Goal: Transaction & Acquisition: Purchase product/service

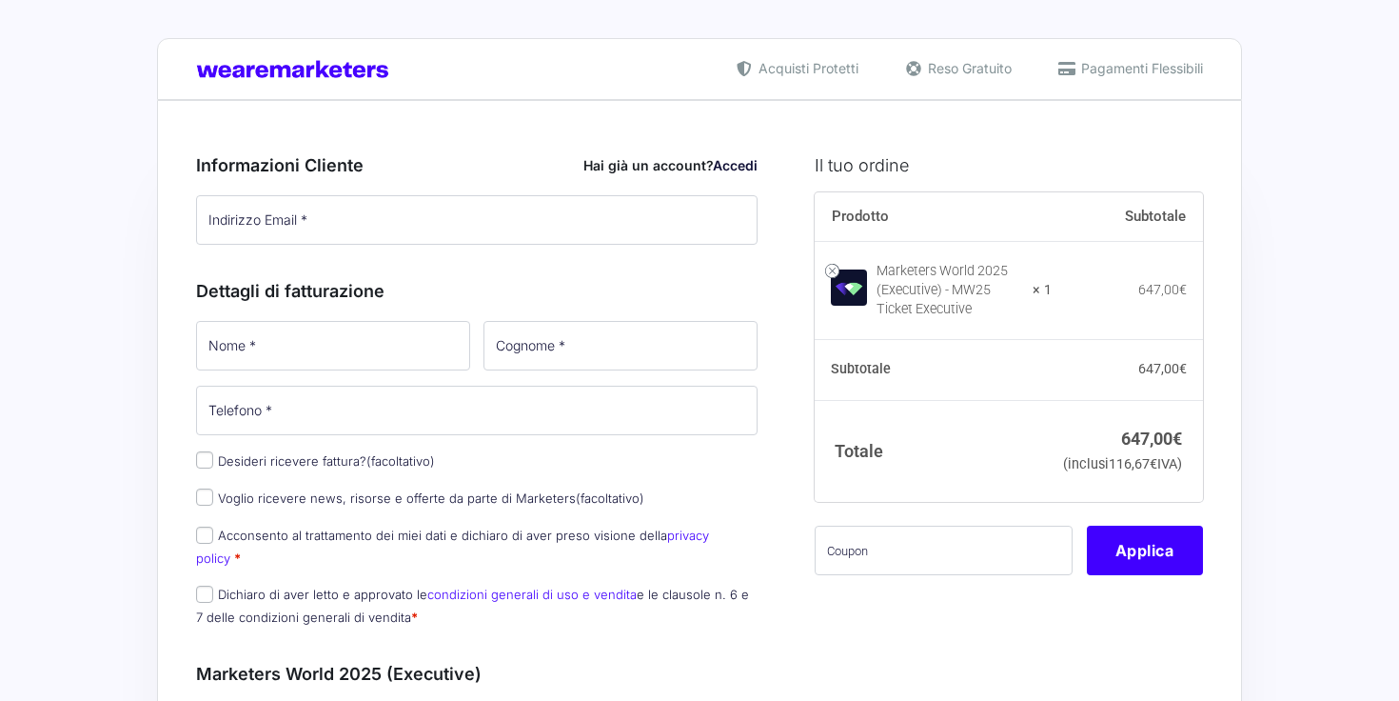
click at [929, 600] on div "Prodotto Subtotale Marketers World 2025 (Executive) - MW25 Ticket Executive × 1…" at bounding box center [1009, 395] width 388 height 407
click at [923, 575] on input "text" at bounding box center [944, 550] width 258 height 50
paste input "MW25SPOKI"
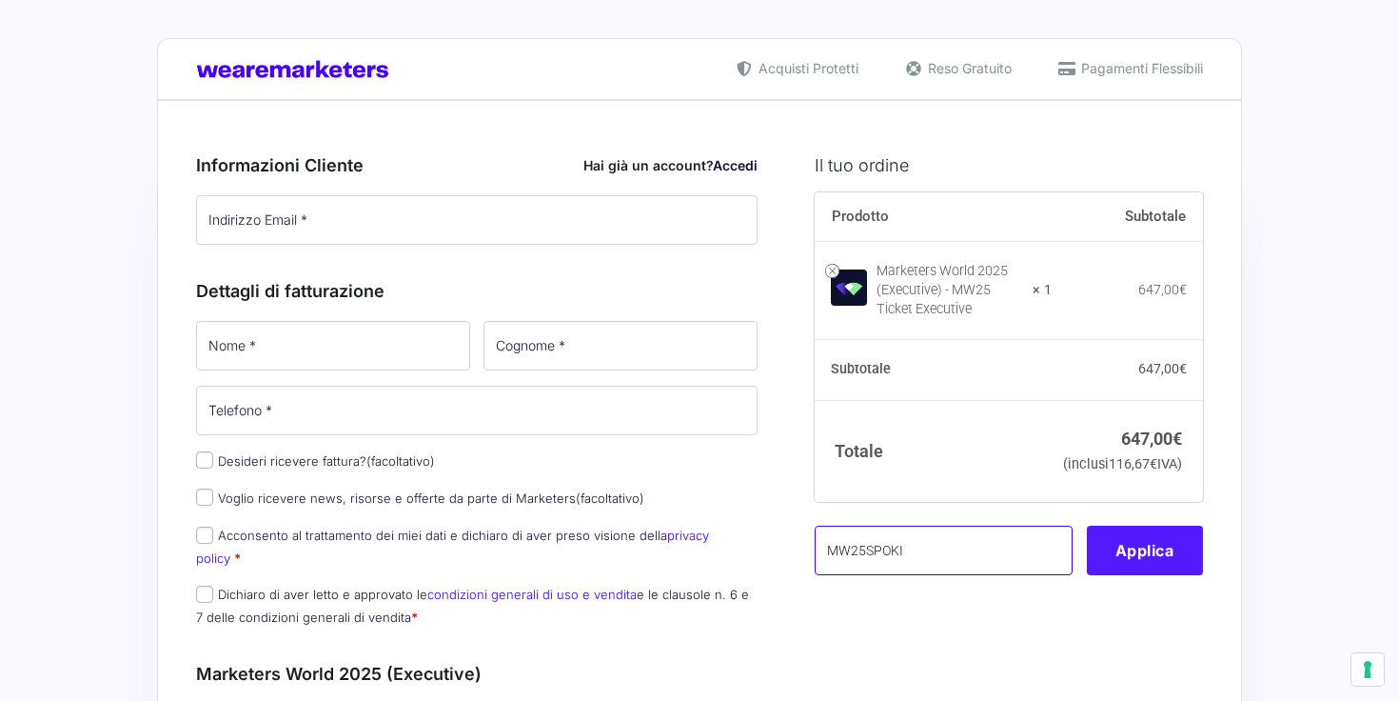
type input "MW25SPOKI"
click at [1133, 574] on button "Applica" at bounding box center [1145, 550] width 116 height 50
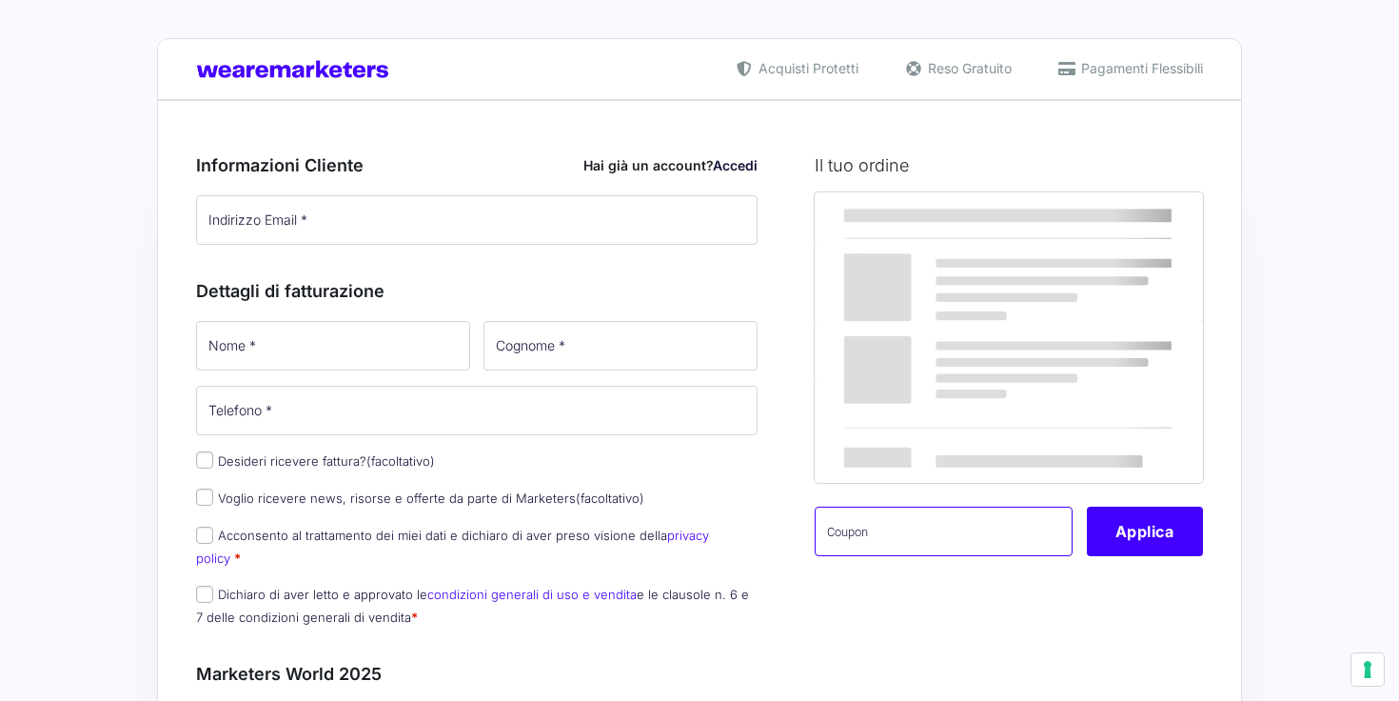
drag, startPoint x: 0, startPoint y: 0, endPoint x: 906, endPoint y: 555, distance: 1062.7
click at [906, 555] on input "text" at bounding box center [944, 531] width 258 height 50
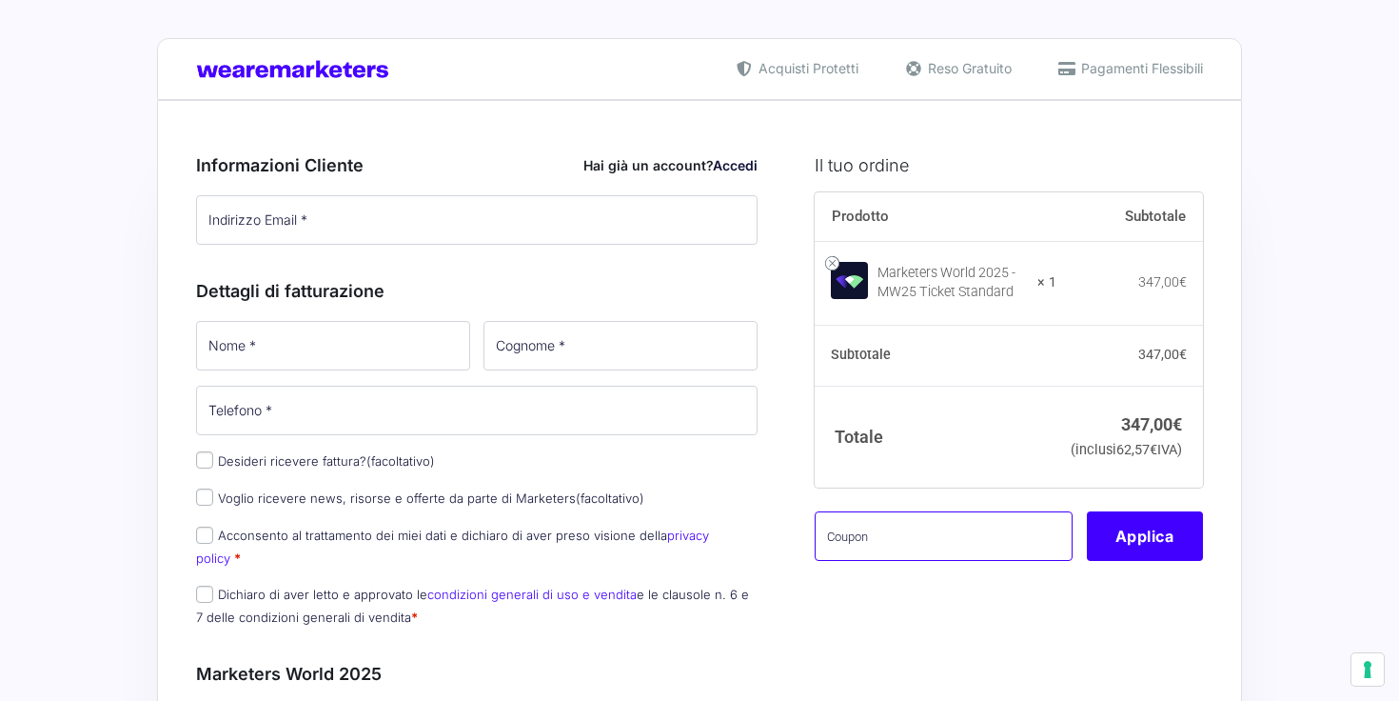
paste input "MW25SPOKI"
type input "MW25SPOKI"
click at [1176, 561] on button "Applica" at bounding box center [1145, 536] width 116 height 50
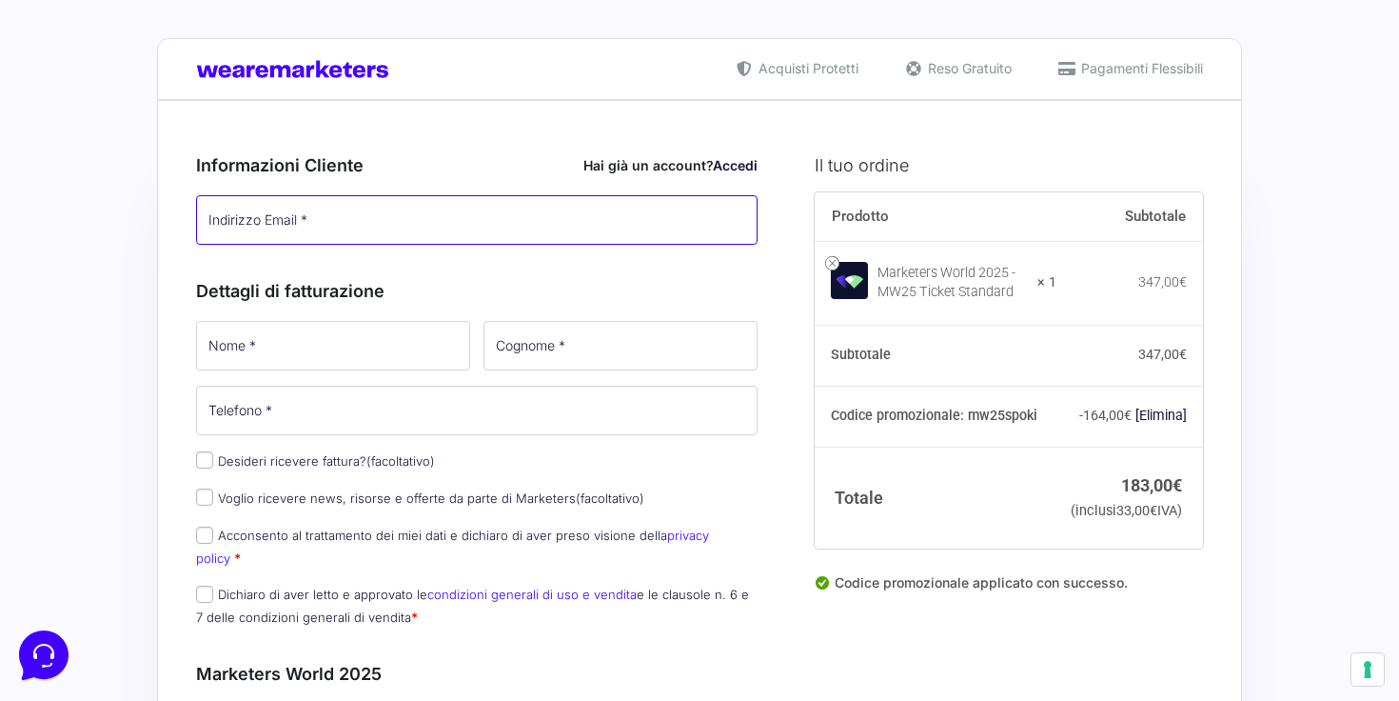
click at [331, 235] on input "Indirizzo Email *" at bounding box center [477, 220] width 562 height 50
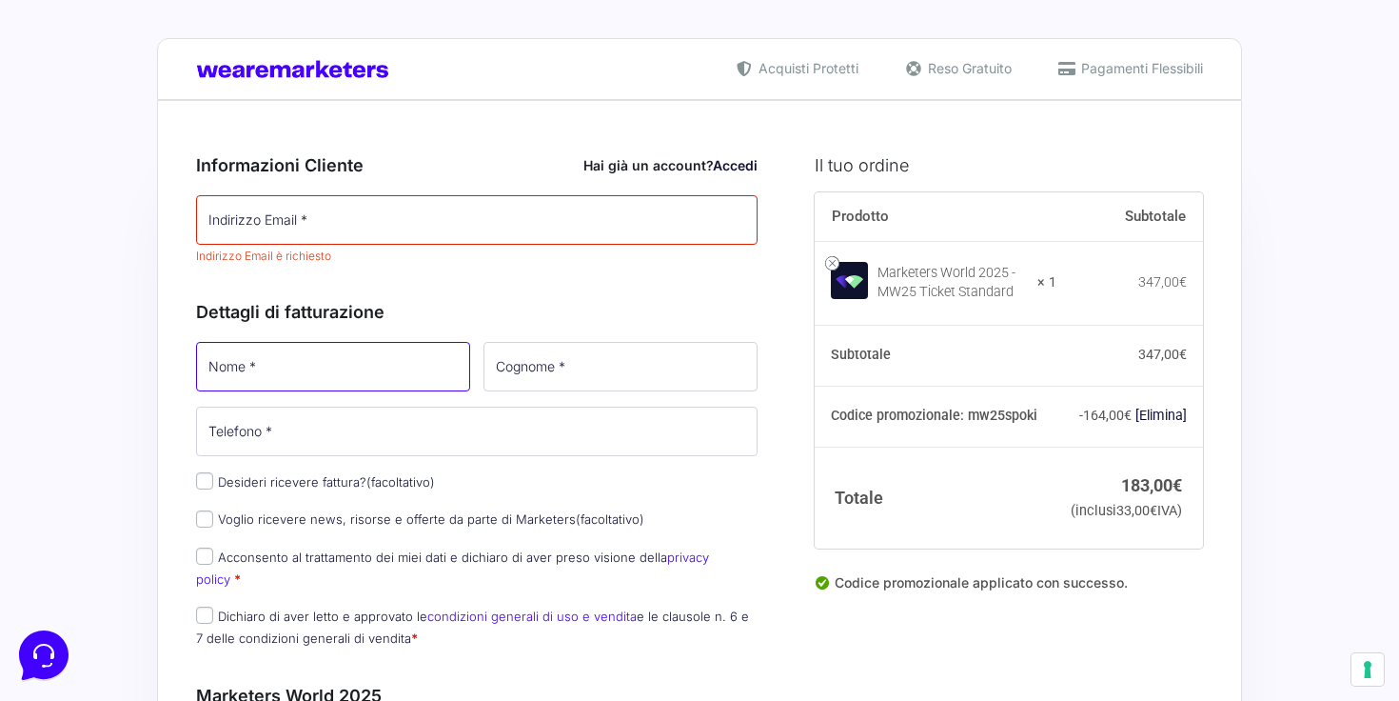
click at [350, 348] on input "Nome *" at bounding box center [333, 367] width 274 height 50
type input "[PERSON_NAME]"
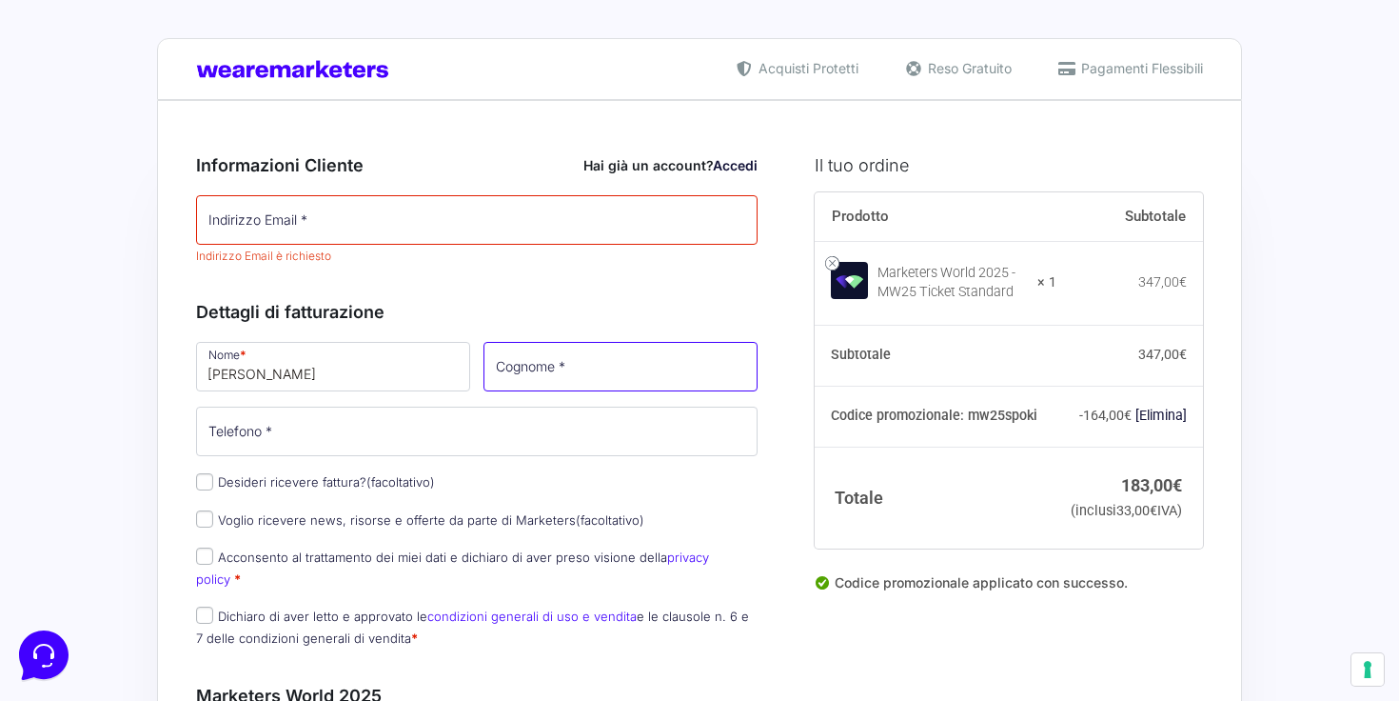
click at [673, 358] on input "Cognome *" at bounding box center [621, 367] width 274 height 50
type input "Antichi"
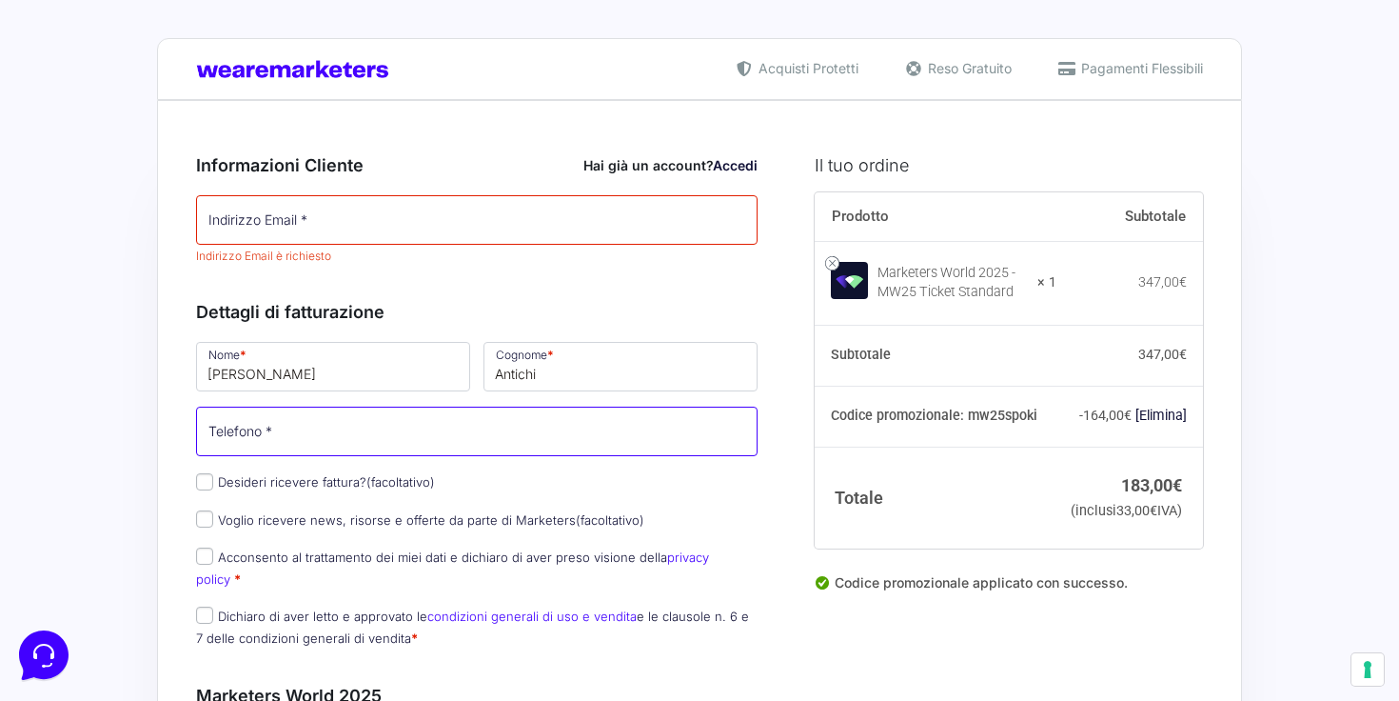
click at [617, 432] on input "Telefono *" at bounding box center [477, 431] width 562 height 50
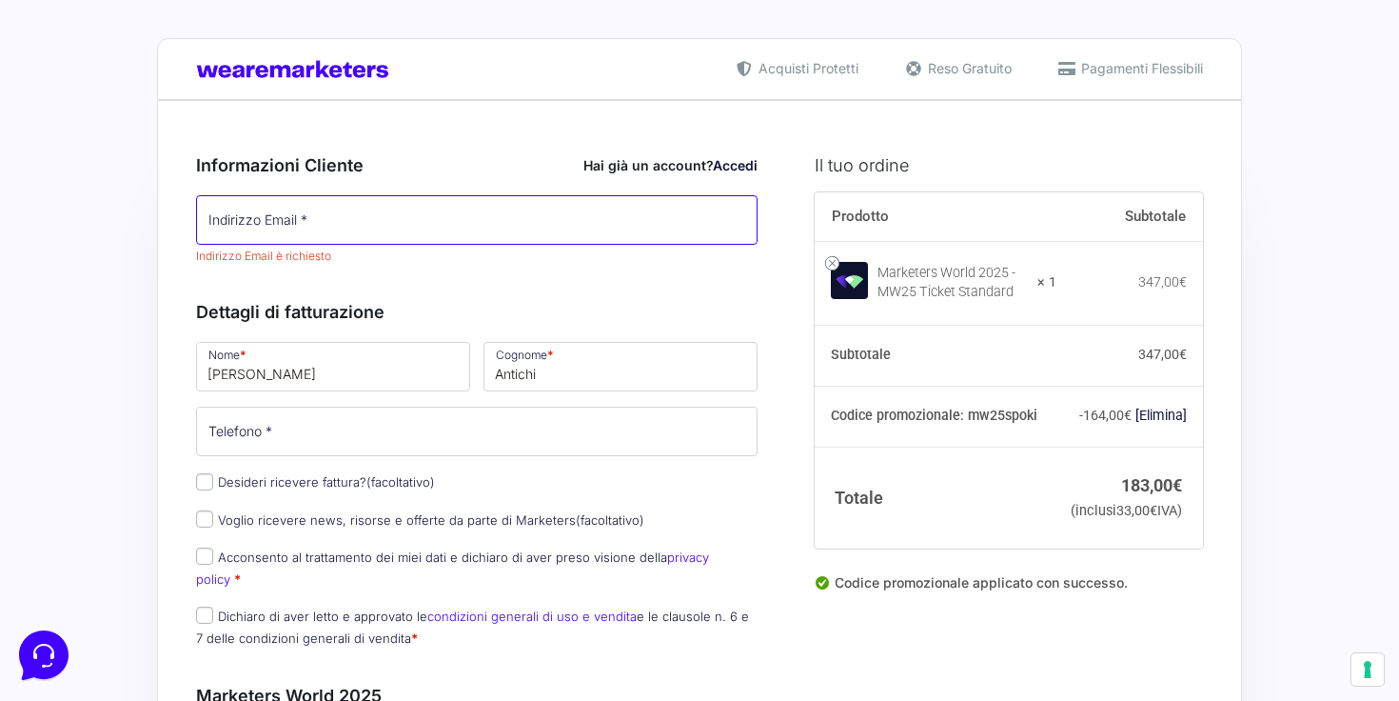
click at [363, 221] on input "Indirizzo Email *" at bounding box center [477, 220] width 562 height 50
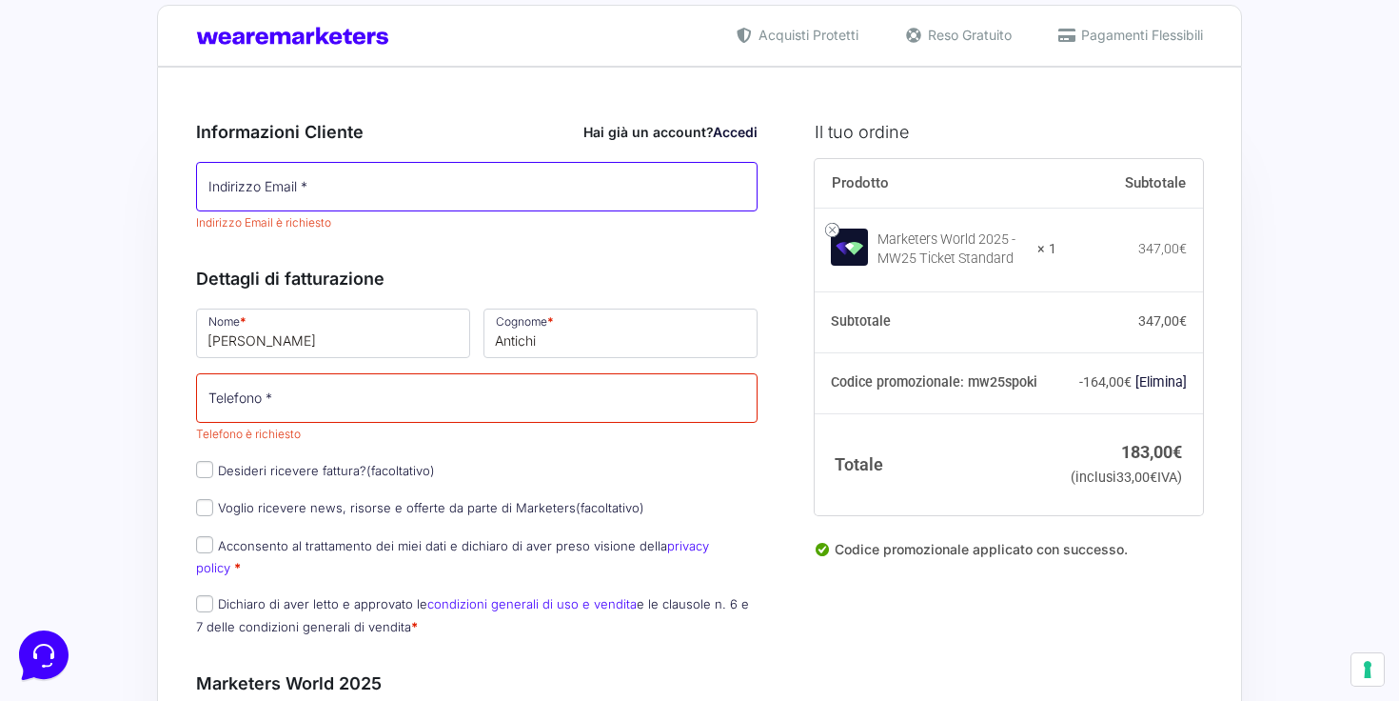
scroll to position [30, 0]
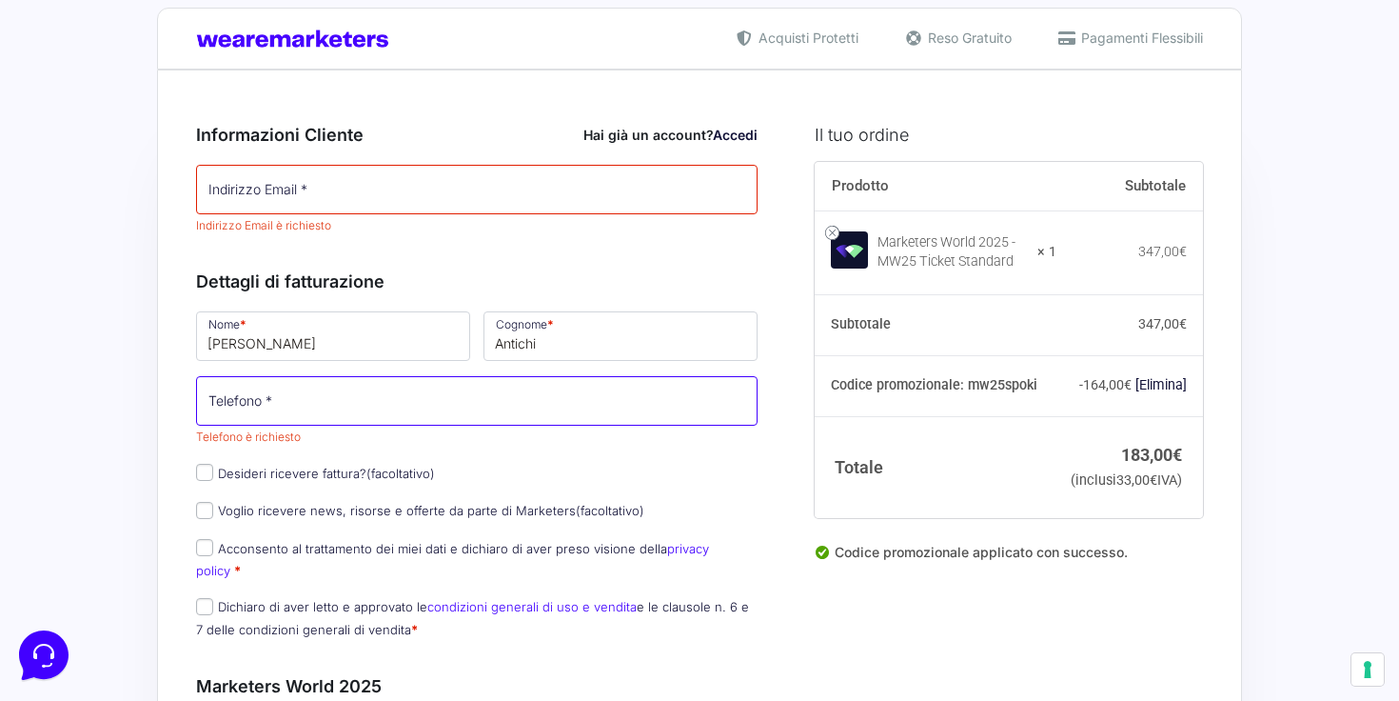
click at [386, 392] on input "Telefono *" at bounding box center [477, 401] width 562 height 50
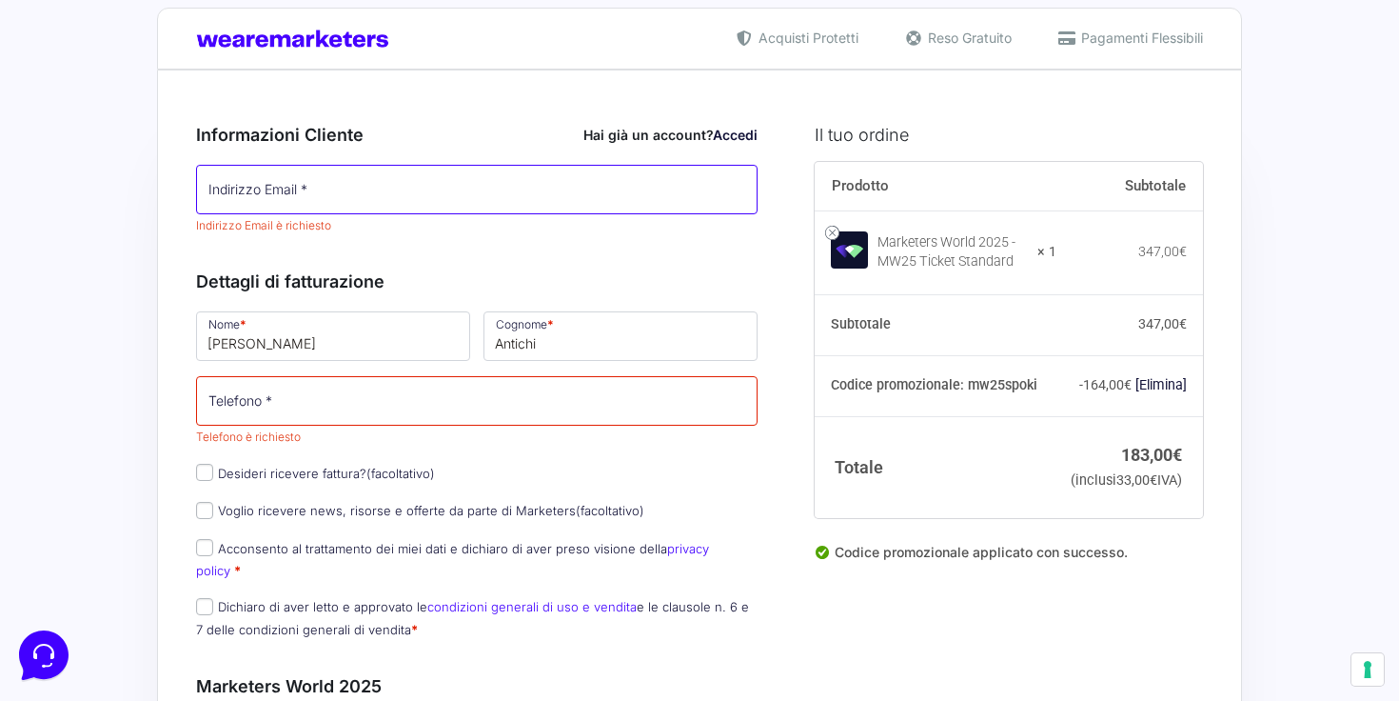
click at [427, 195] on input "Indirizzo Email *" at bounding box center [477, 190] width 562 height 50
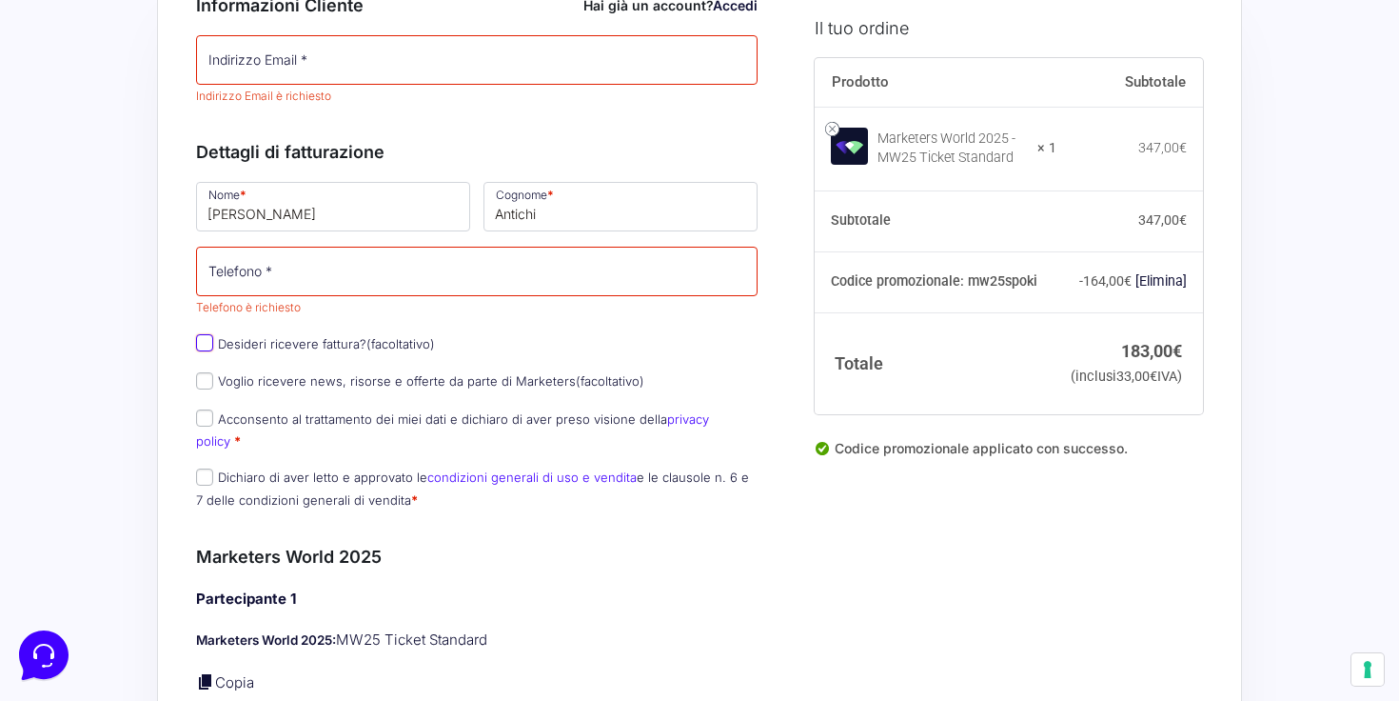
click at [201, 347] on input "Desideri ricevere fattura? (facoltativo)" at bounding box center [204, 342] width 17 height 17
checkbox input "true"
select select "IT"
type input "0000000"
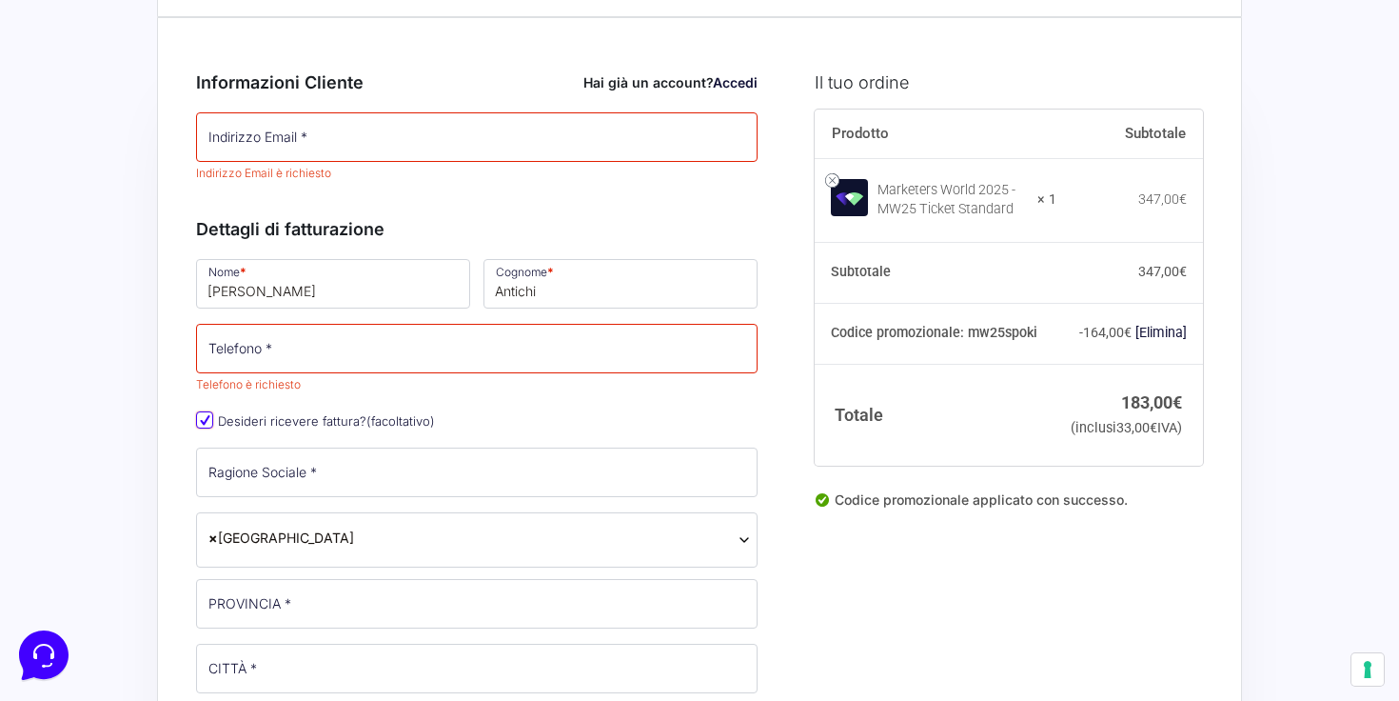
scroll to position [0, 0]
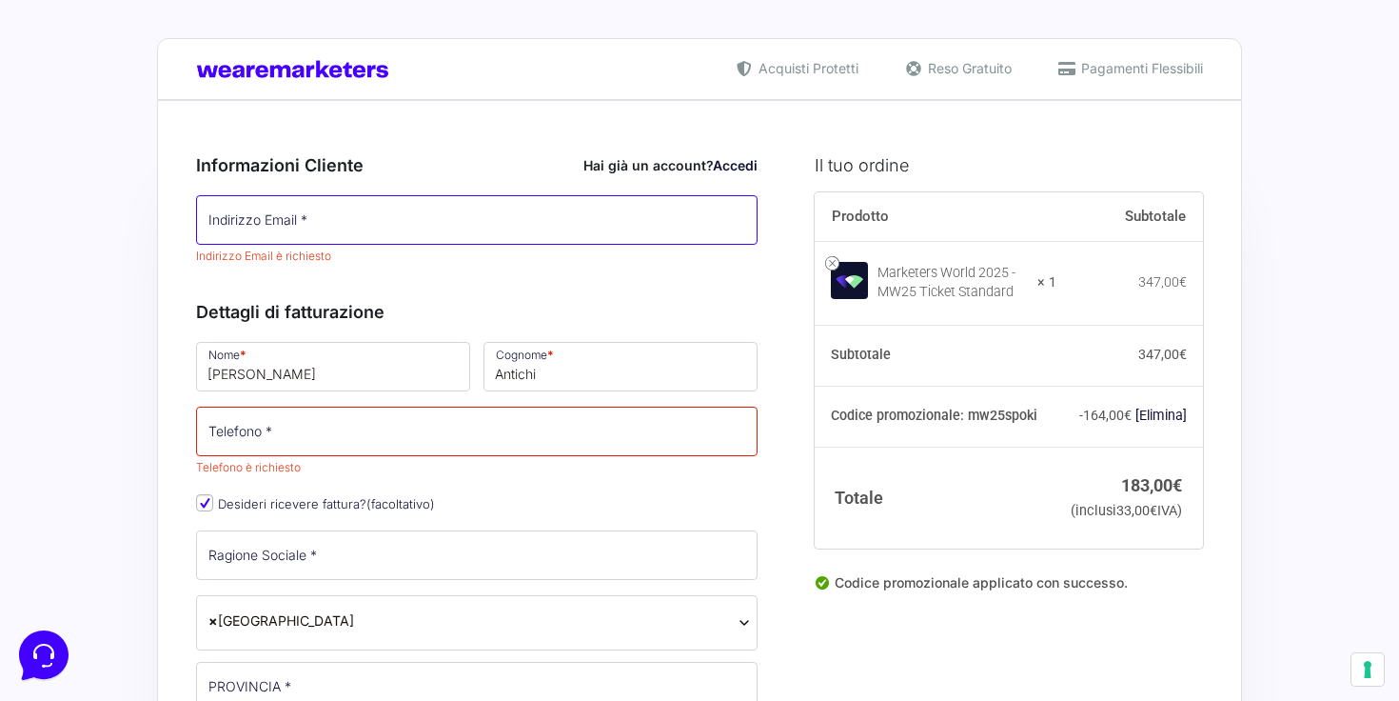
click at [316, 227] on input "Indirizzo Email *" at bounding box center [477, 220] width 562 height 50
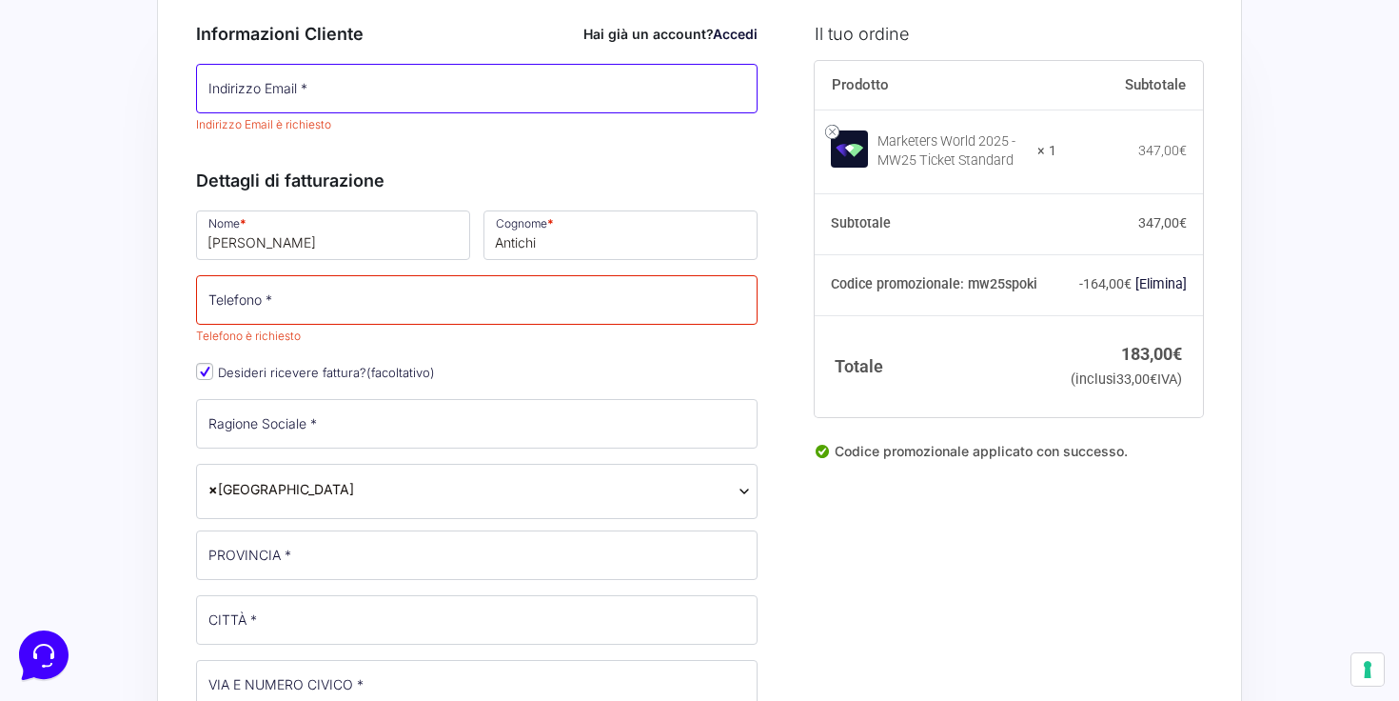
scroll to position [138, 0]
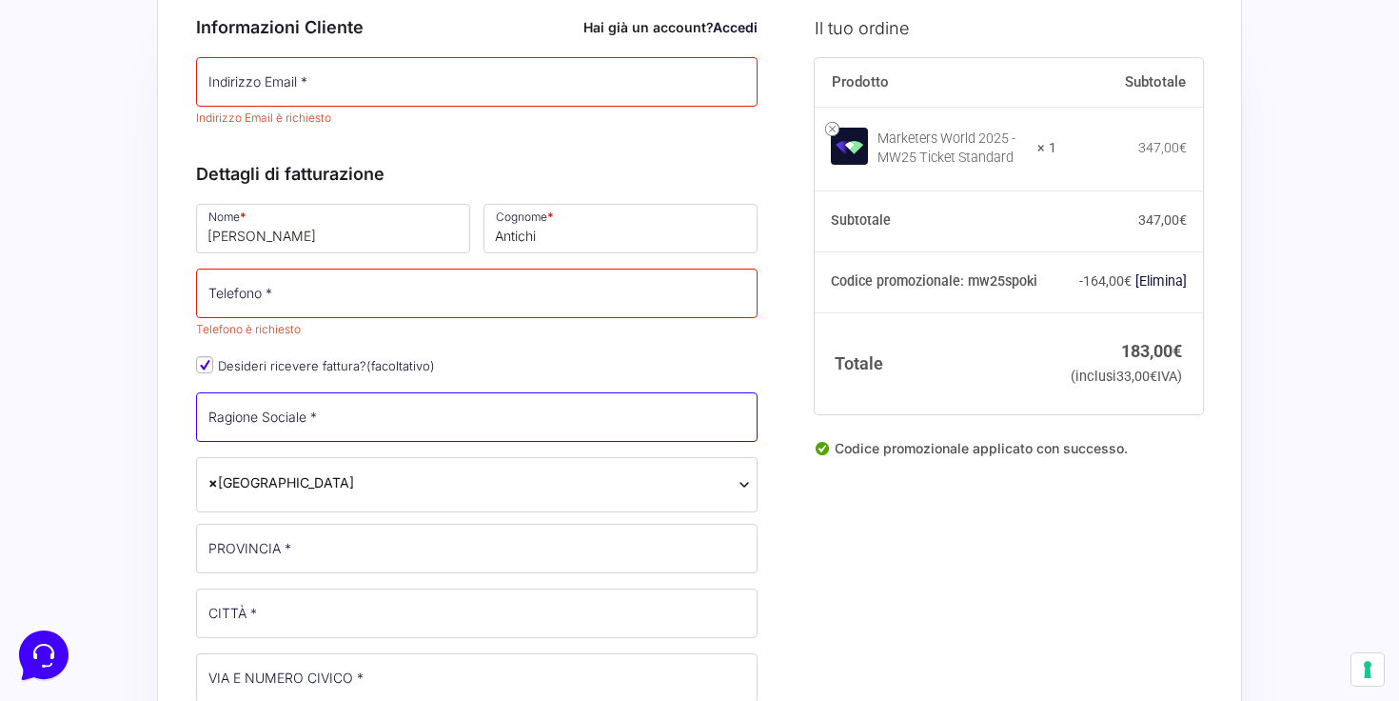
click at [355, 413] on input "Ragione Sociale *" at bounding box center [477, 417] width 562 height 50
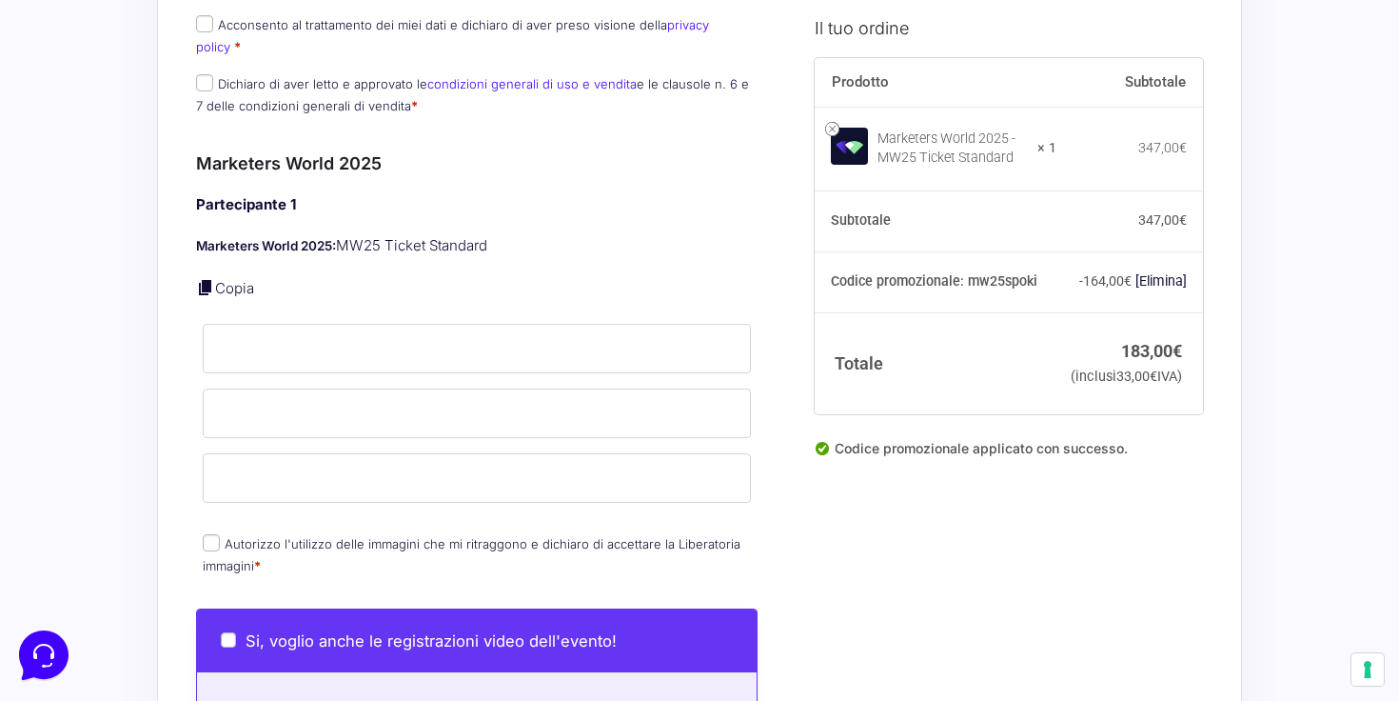
scroll to position [1213, 0]
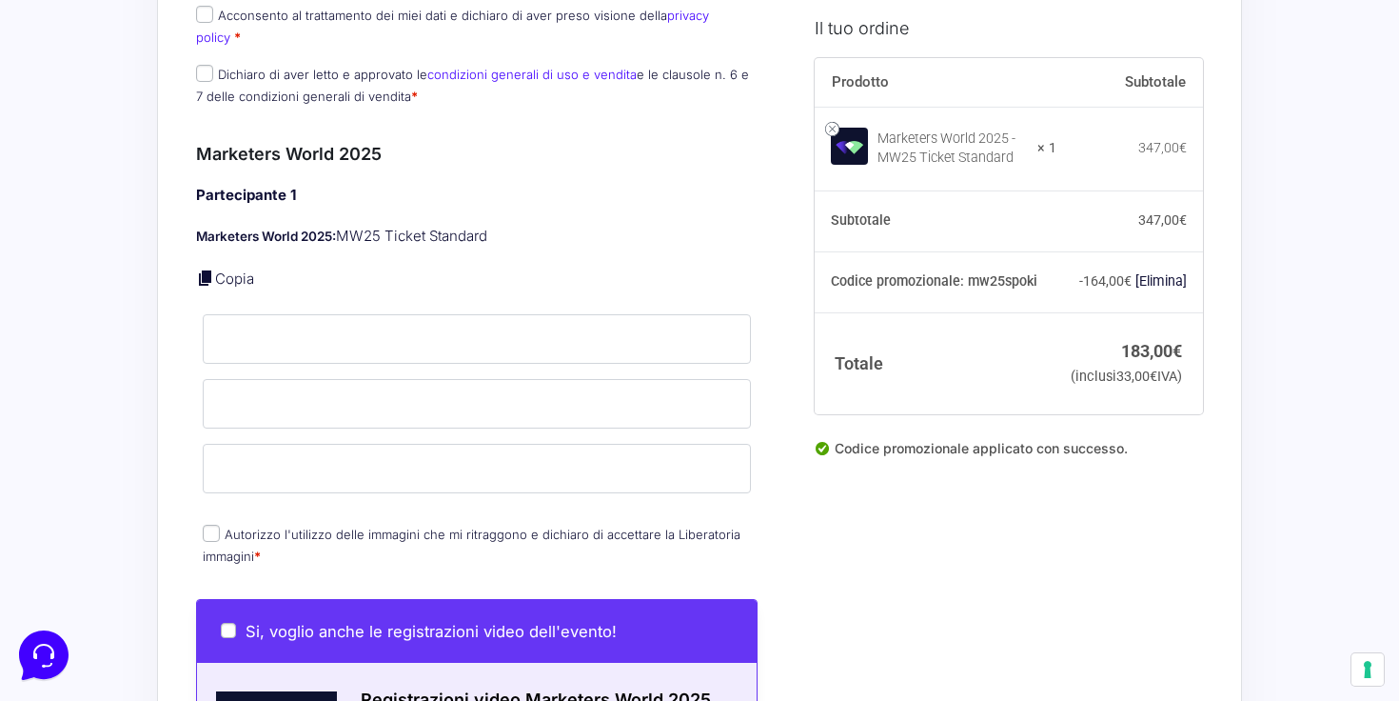
type input "NextAI srl"
click at [379, 314] on input "Nome *" at bounding box center [477, 339] width 548 height 50
click at [418, 268] on p "Copia" at bounding box center [477, 279] width 562 height 22
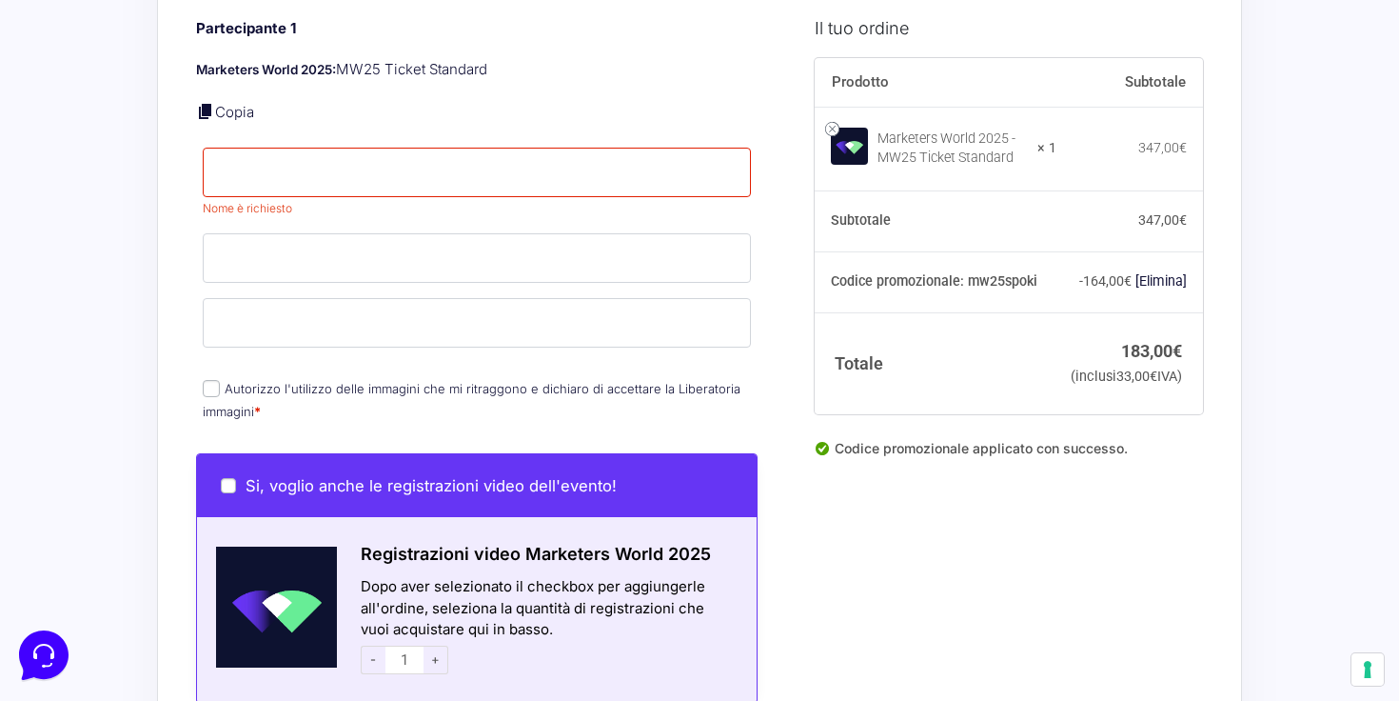
scroll to position [1383, 0]
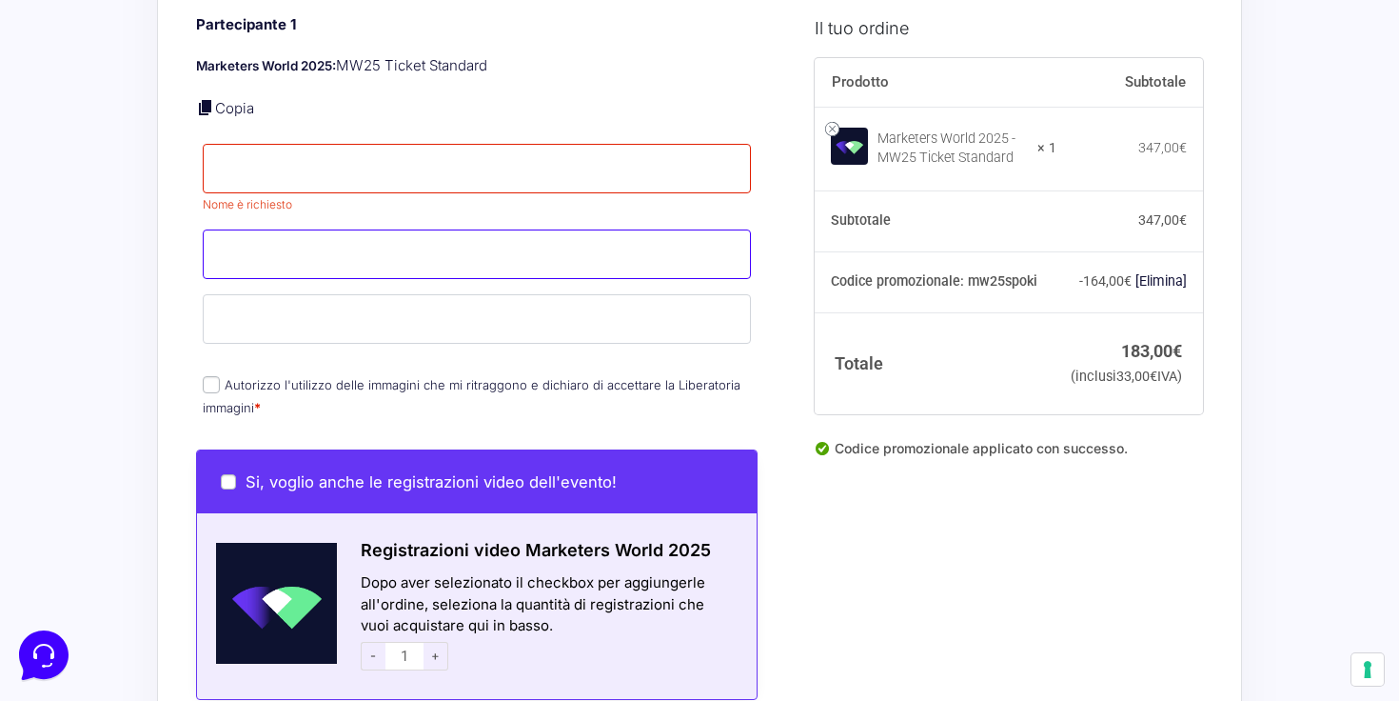
click at [418, 248] on input "Cognome *" at bounding box center [477, 254] width 548 height 50
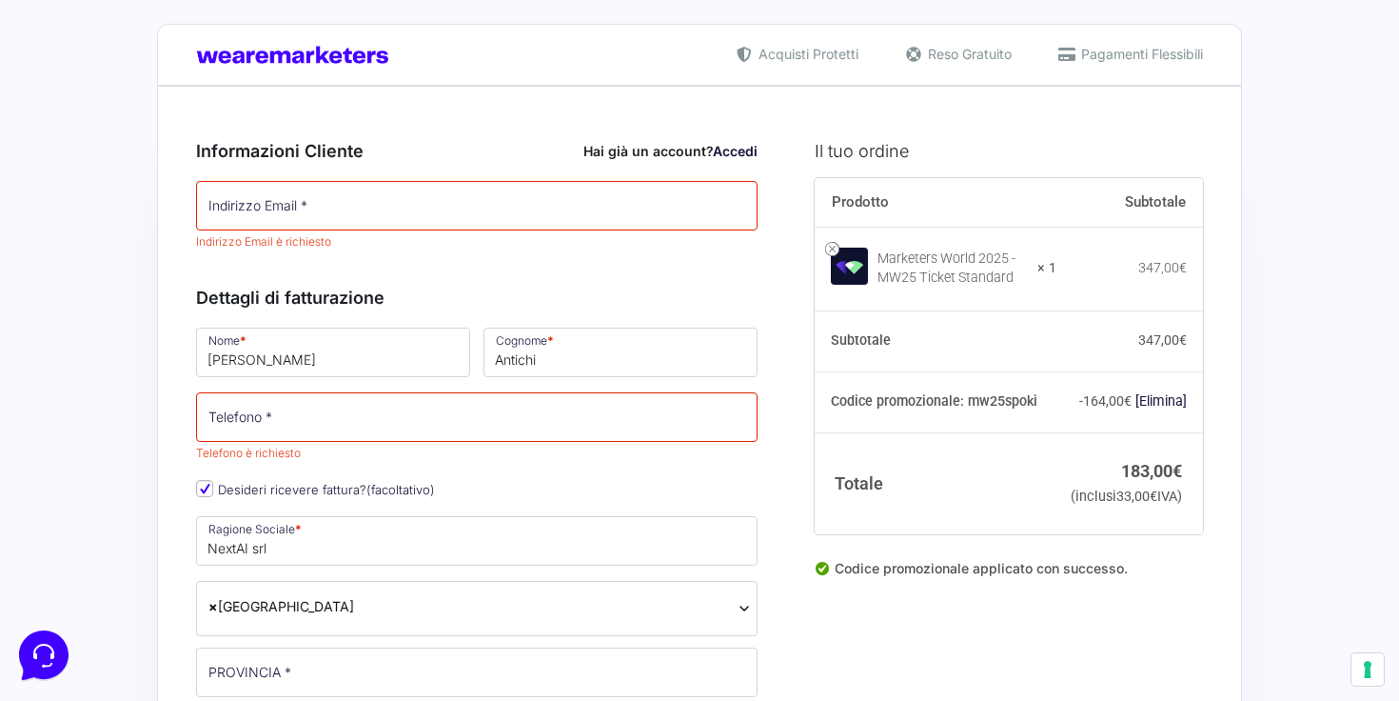
scroll to position [0, 0]
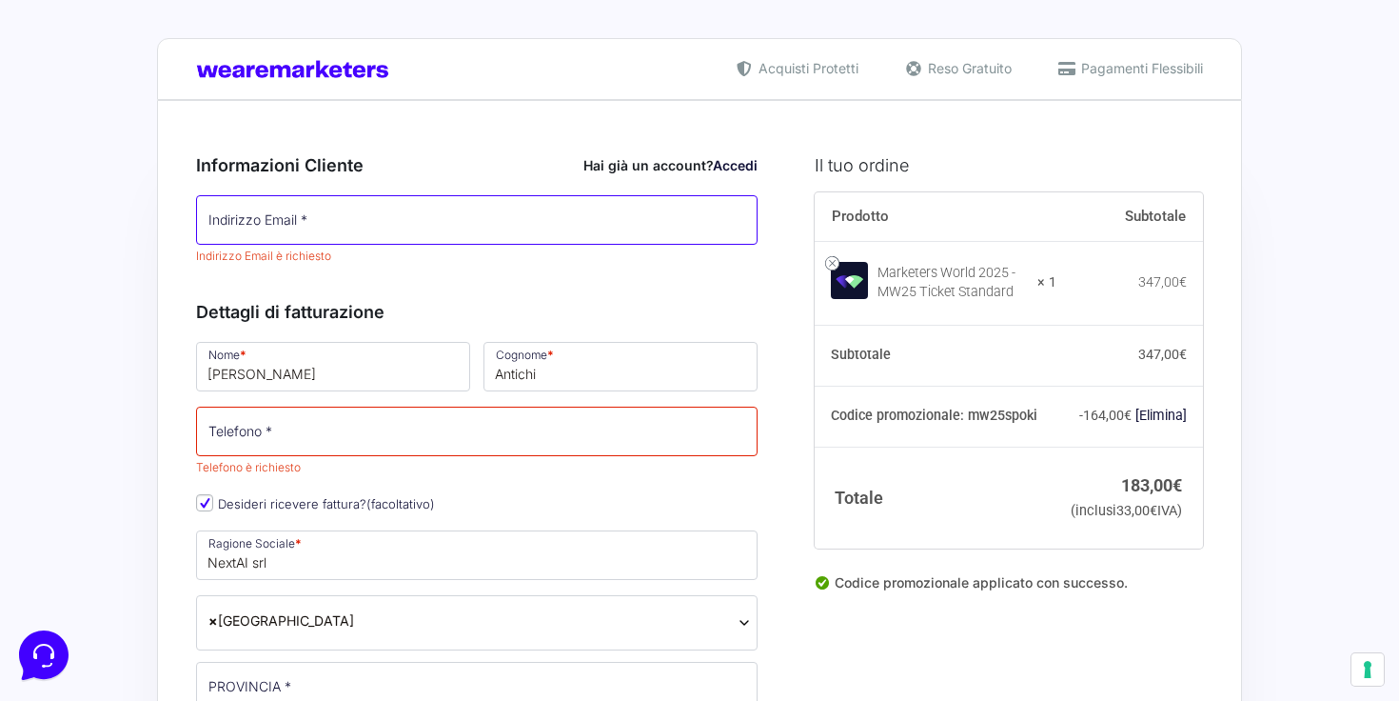
click at [386, 209] on input "Indirizzo Email *" at bounding box center [477, 220] width 562 height 50
type input "[EMAIL_ADDRESS][DOMAIN_NAME]"
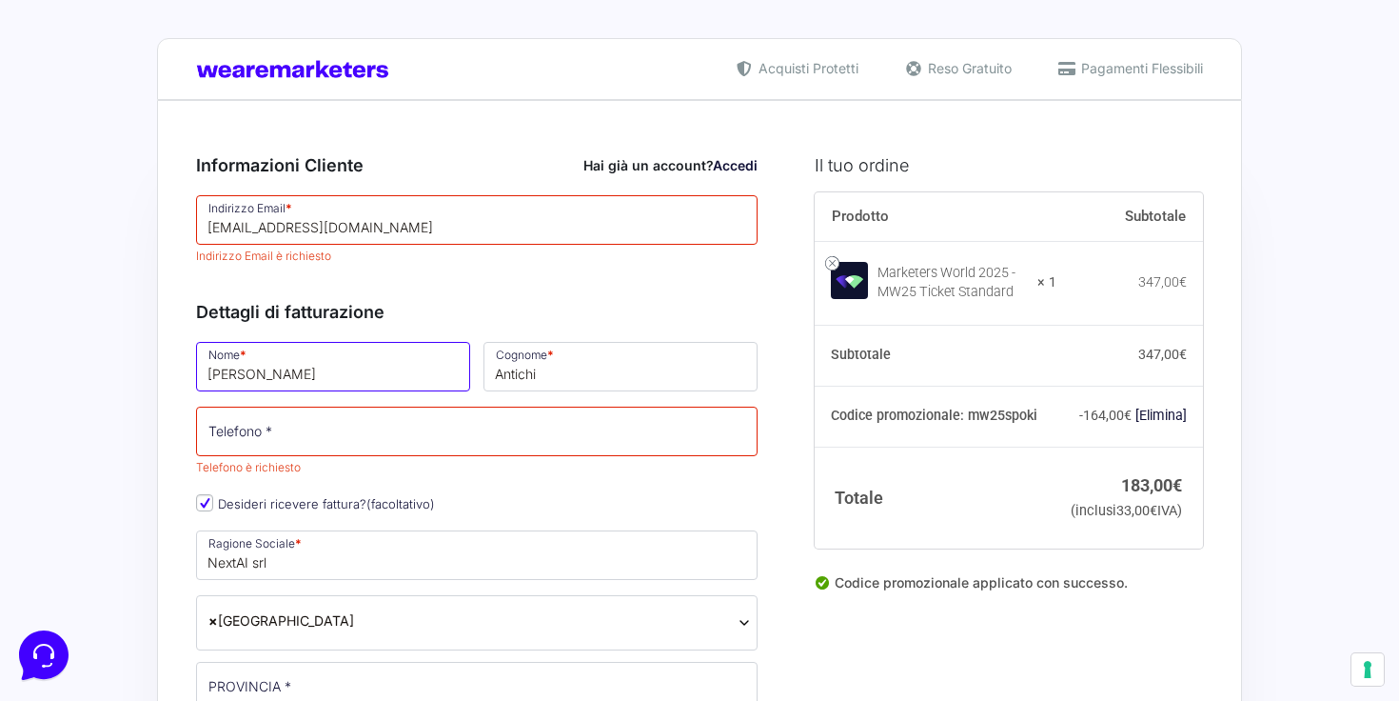
click at [376, 353] on input "Fabio" at bounding box center [333, 367] width 274 height 50
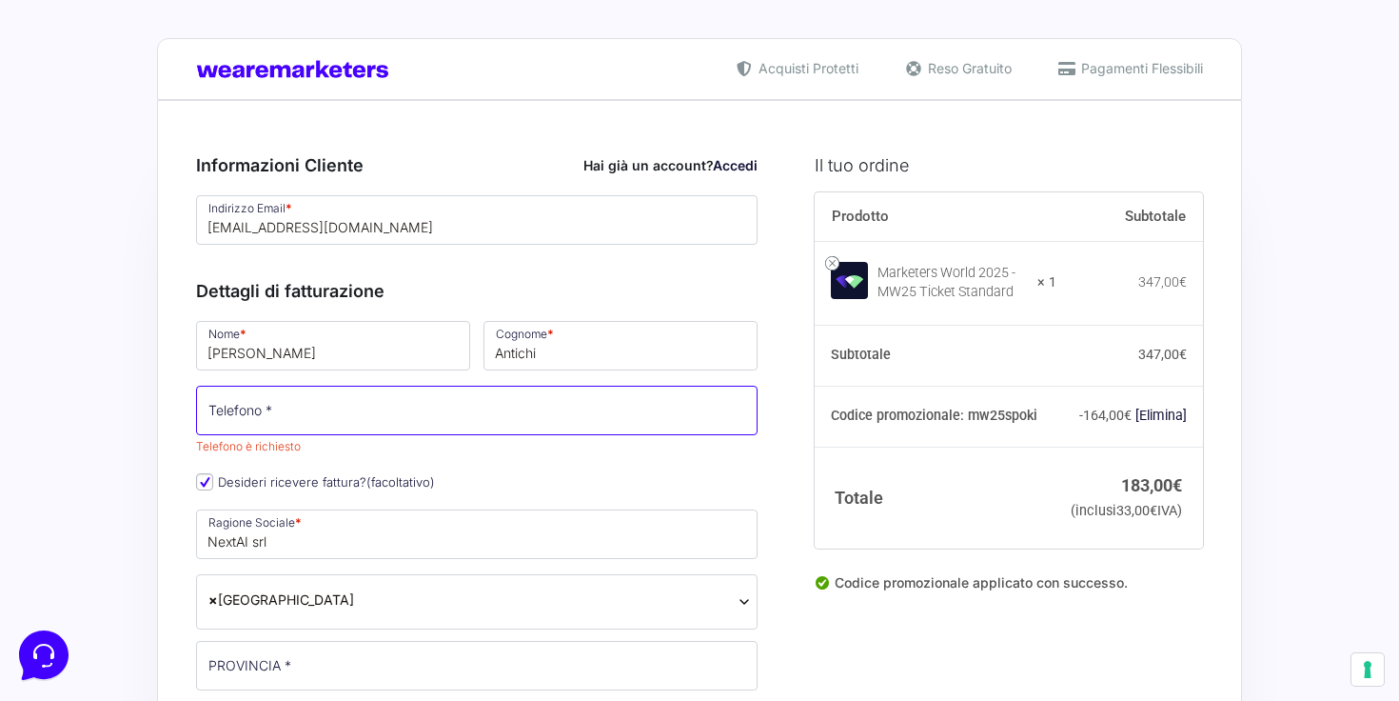
click at [478, 408] on input "Telefono *" at bounding box center [477, 411] width 562 height 50
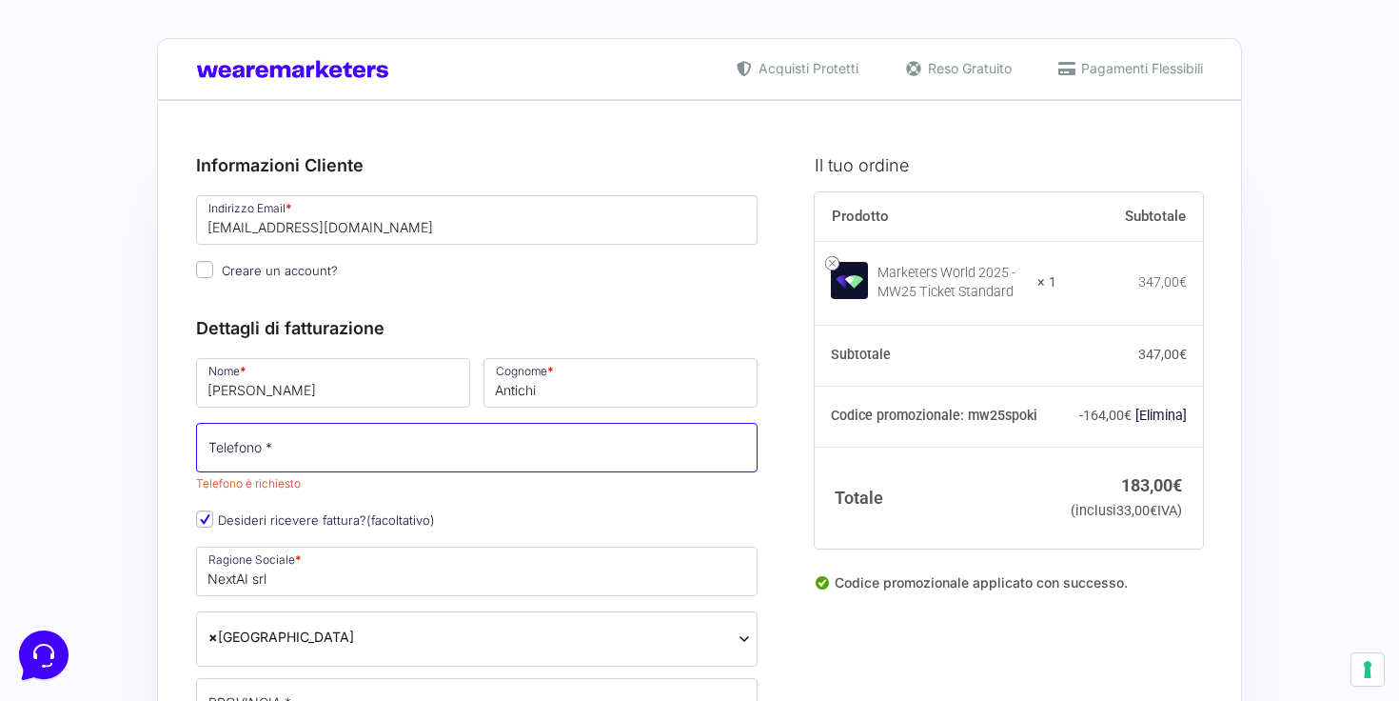
type input "[PHONE_NUMBER]"
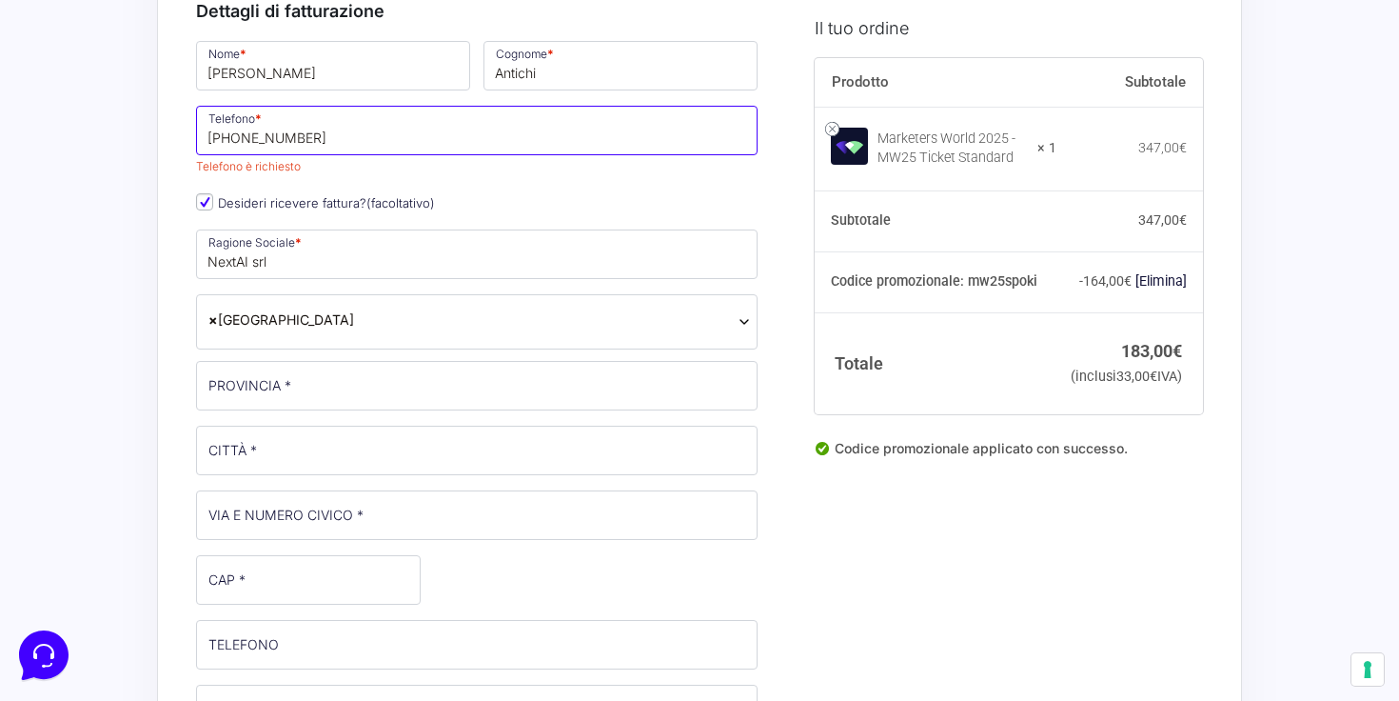
scroll to position [339, 0]
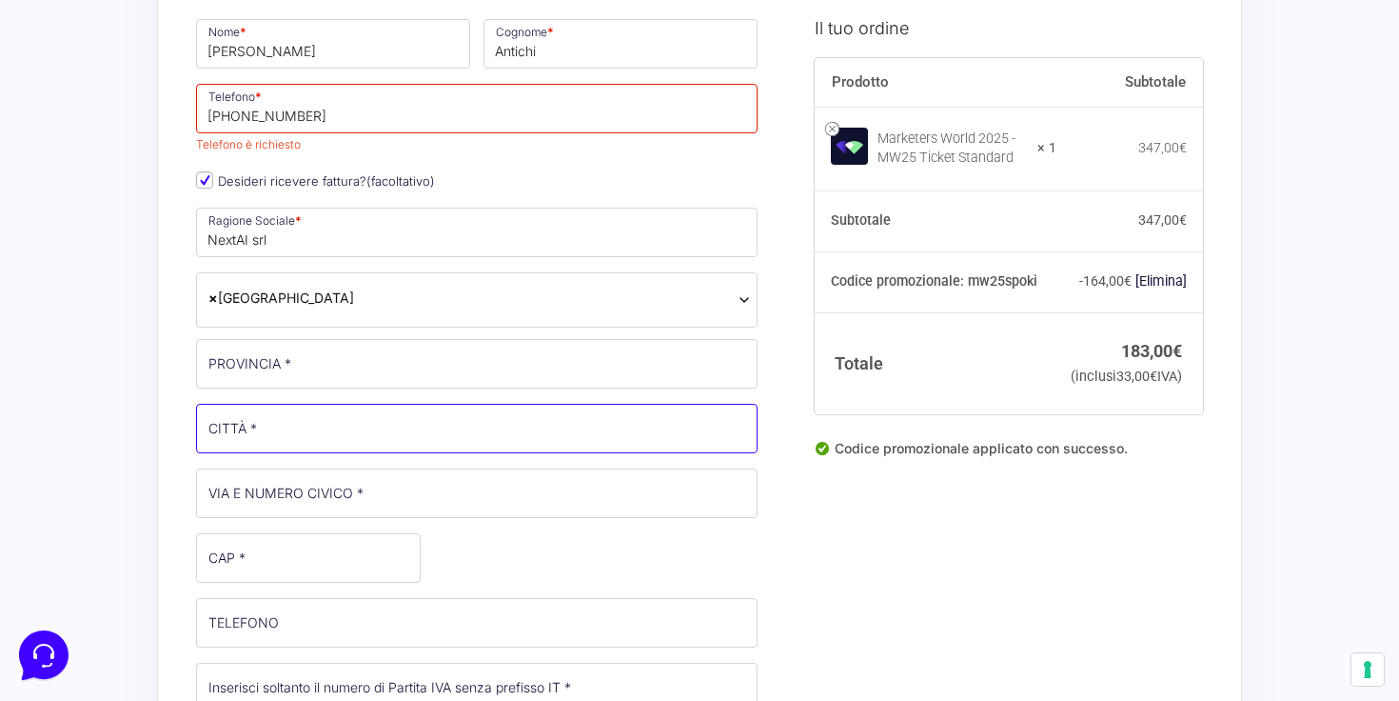
click at [284, 392] on div "Nome * Fabio Cognome * Antichi Telefono * +39 351 54 95 135 Telefono è richiest…" at bounding box center [476, 513] width 575 height 994
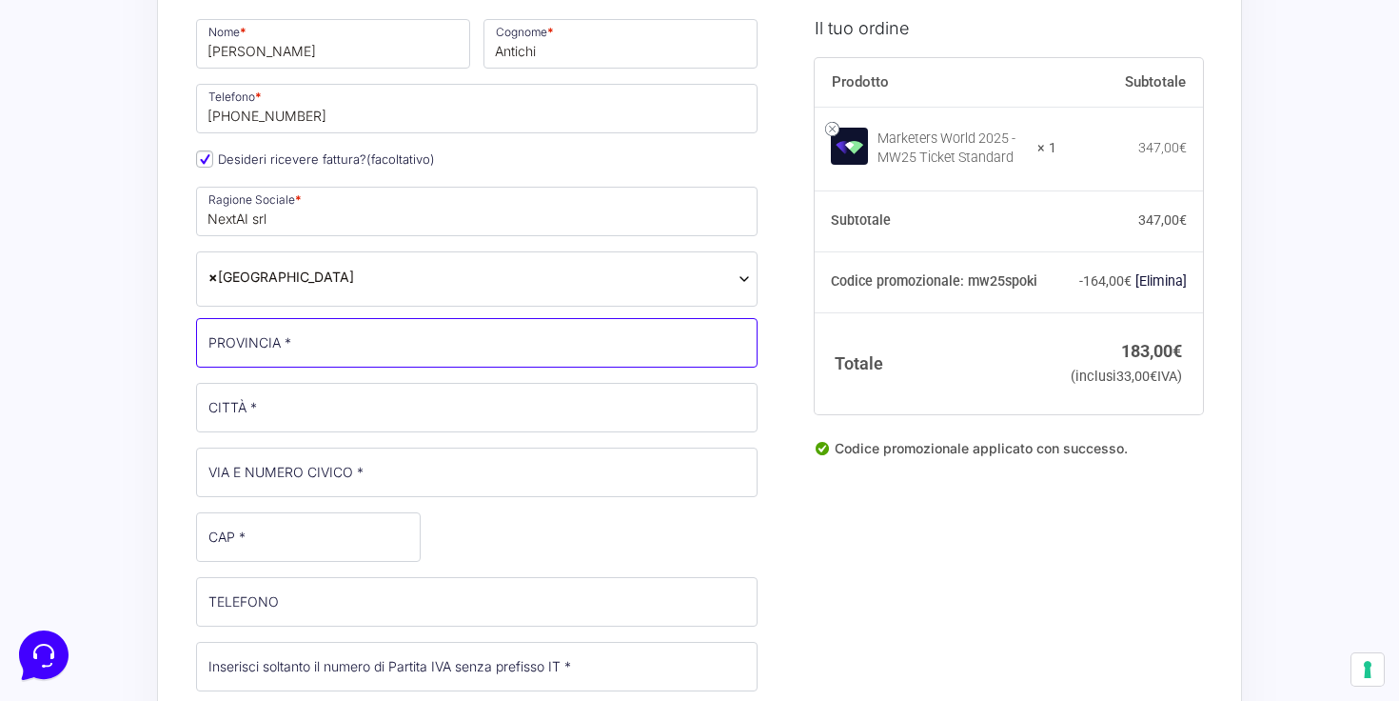
click at [287, 340] on input "PROVINCIA *" at bounding box center [477, 343] width 562 height 50
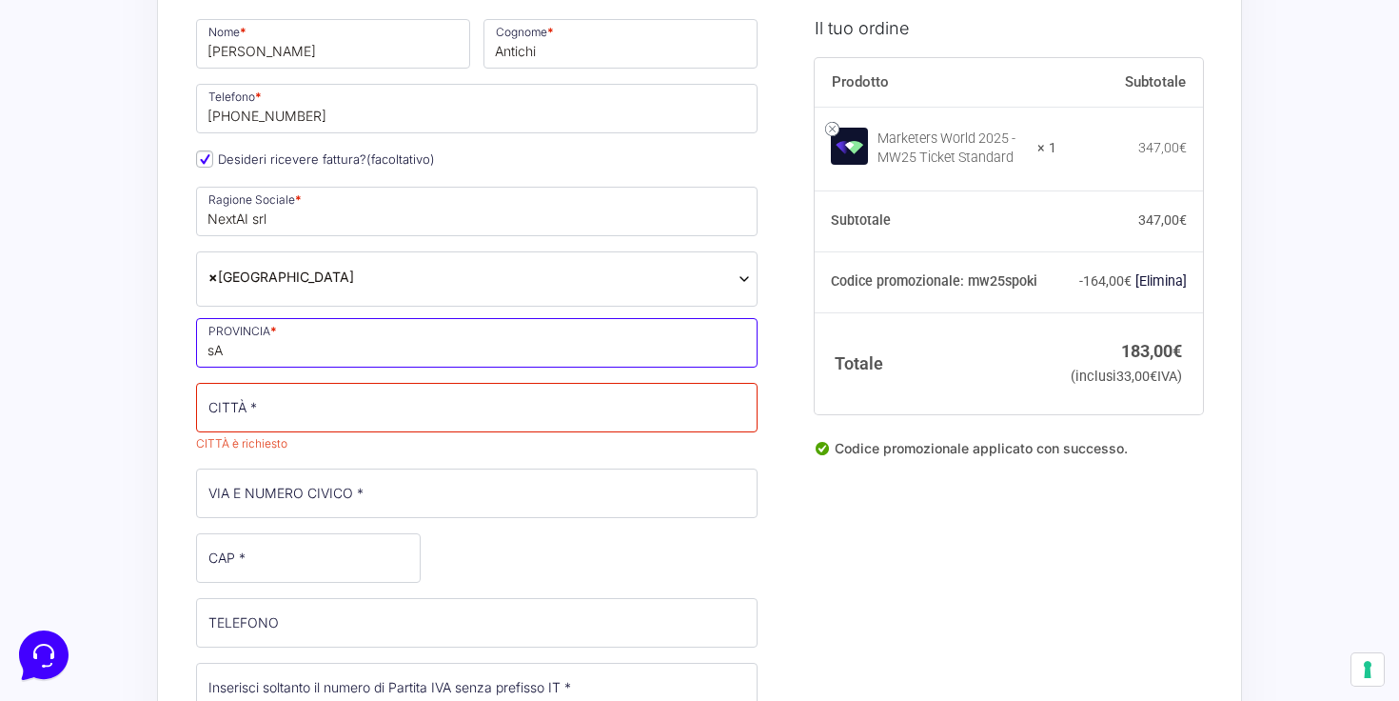
type input "s"
type input "[GEOGRAPHIC_DATA]"
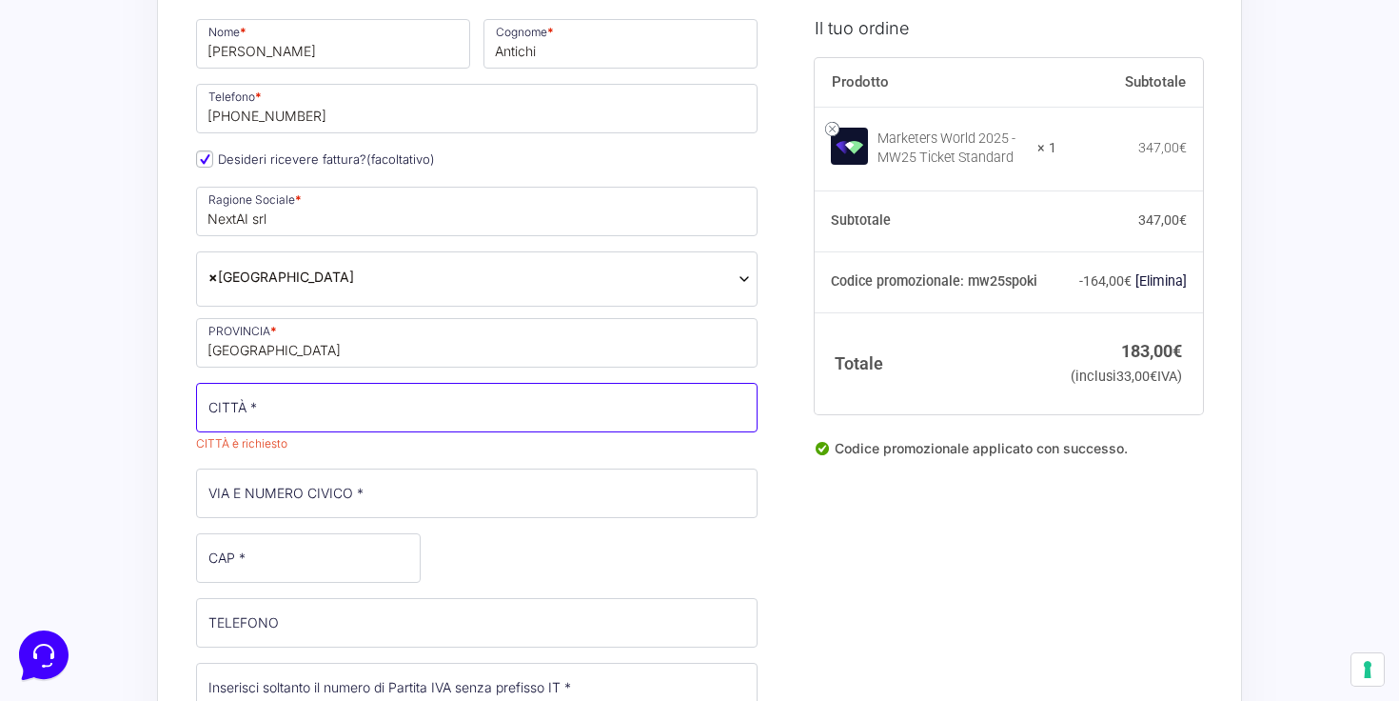
click at [311, 402] on input "CITTÀ *" at bounding box center [477, 408] width 562 height 50
type input "San [PERSON_NAME] dei Normanni"
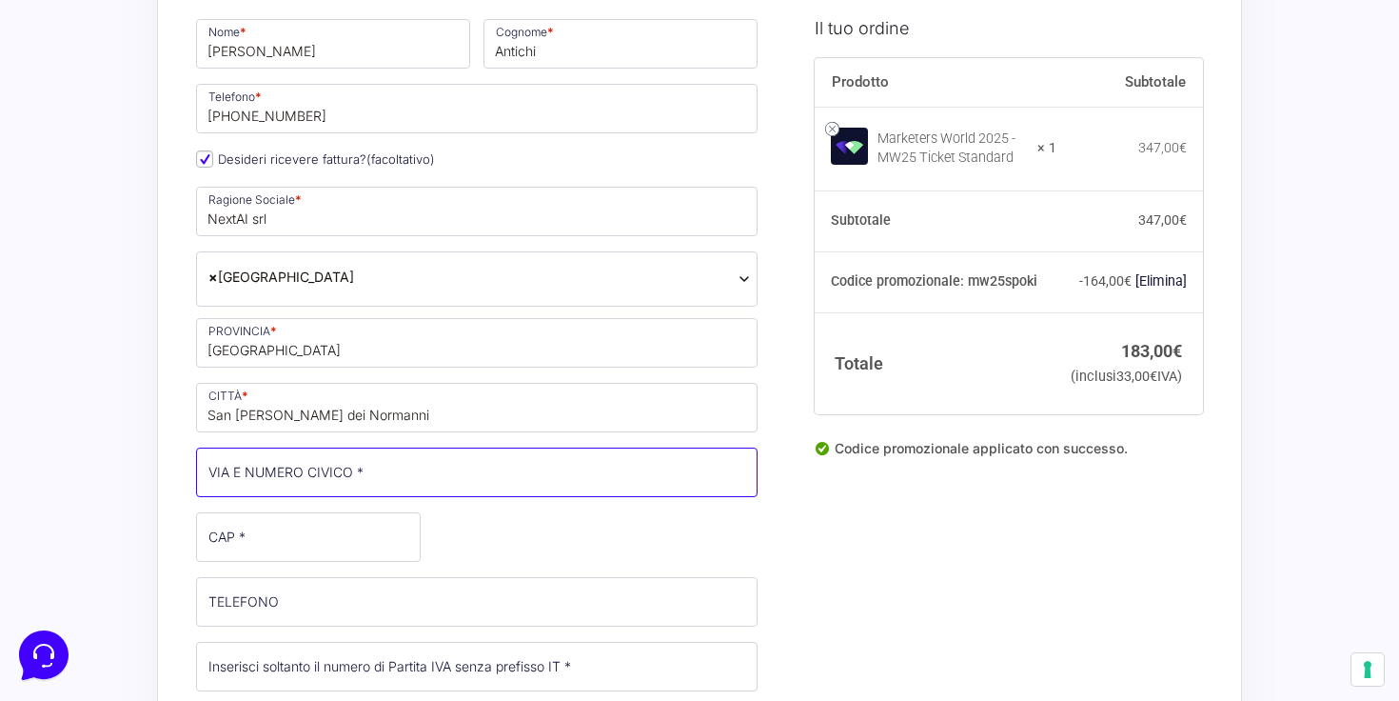
click at [398, 484] on input "VIA E NUMERO CIVICO *" at bounding box center [477, 472] width 562 height 50
type input "SNC"
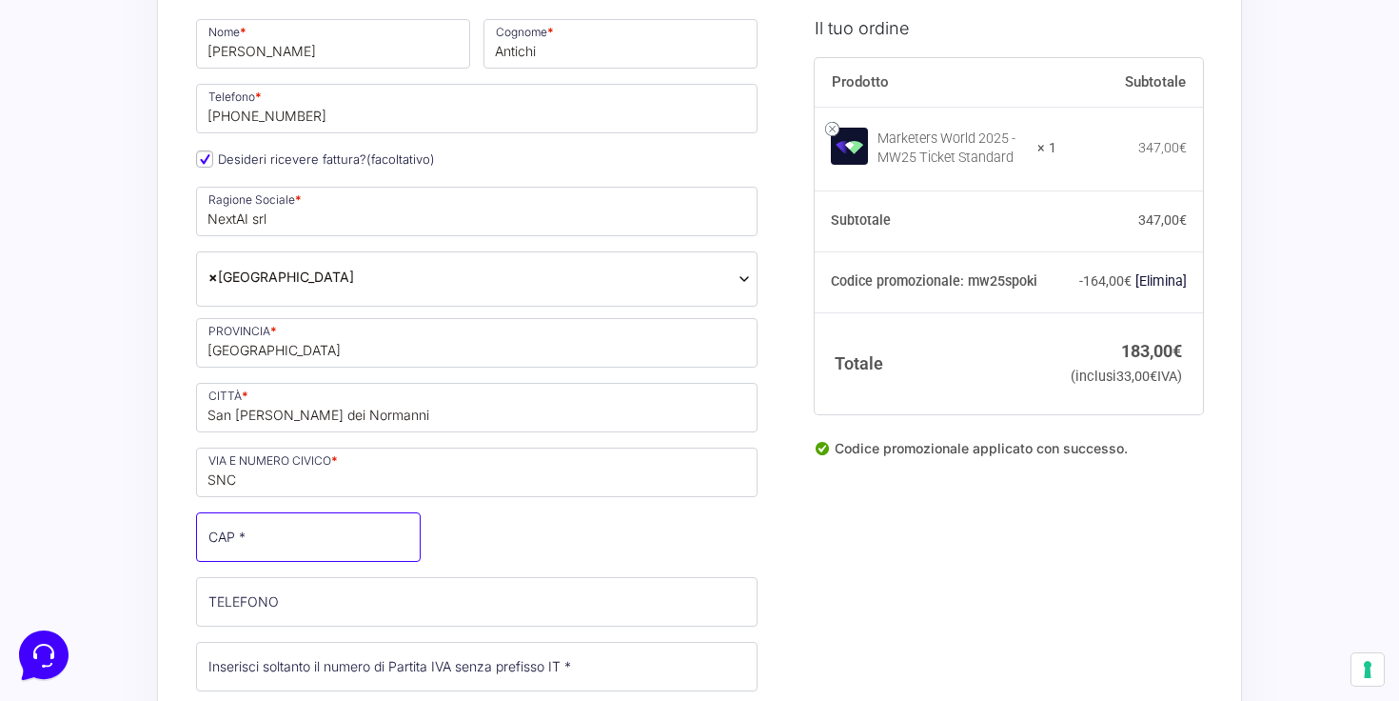
click at [307, 550] on input "CAP *" at bounding box center [308, 537] width 225 height 50
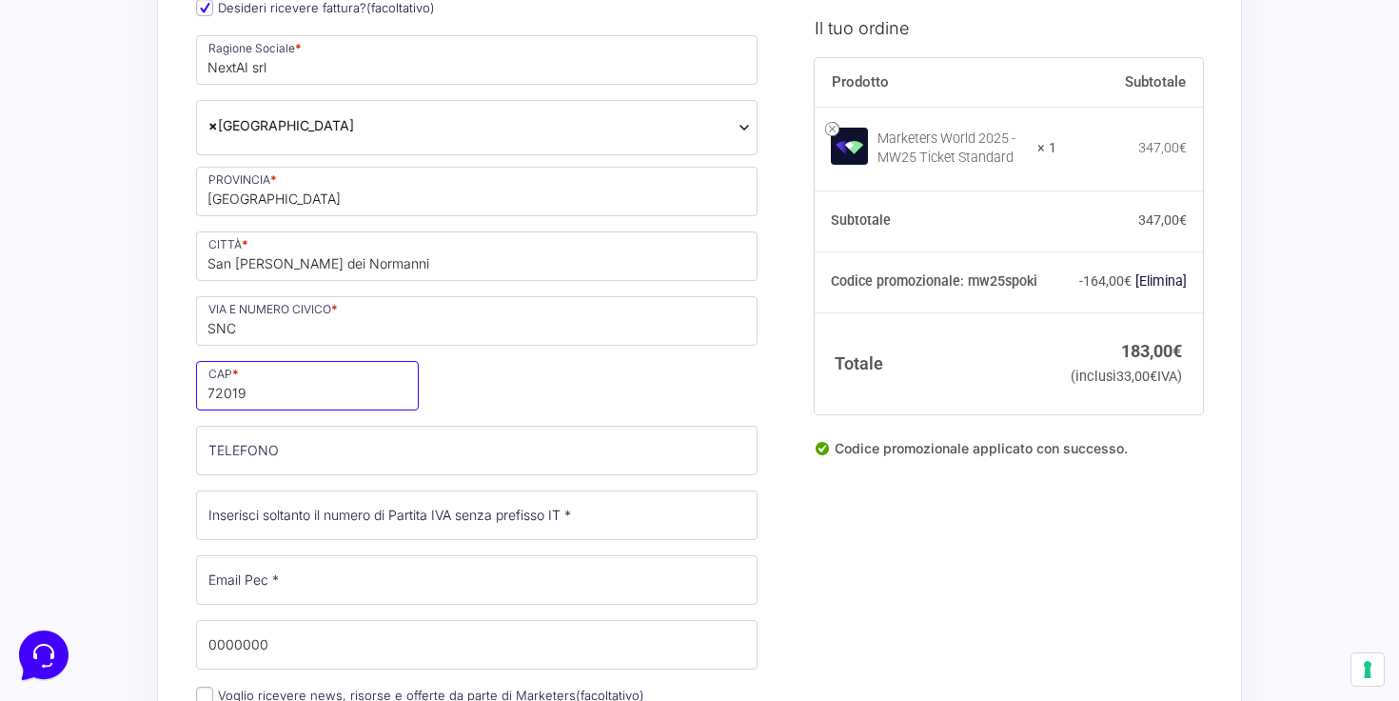
type input "72019"
click at [304, 473] on input "TELEFONO (facoltativo)" at bounding box center [477, 451] width 562 height 50
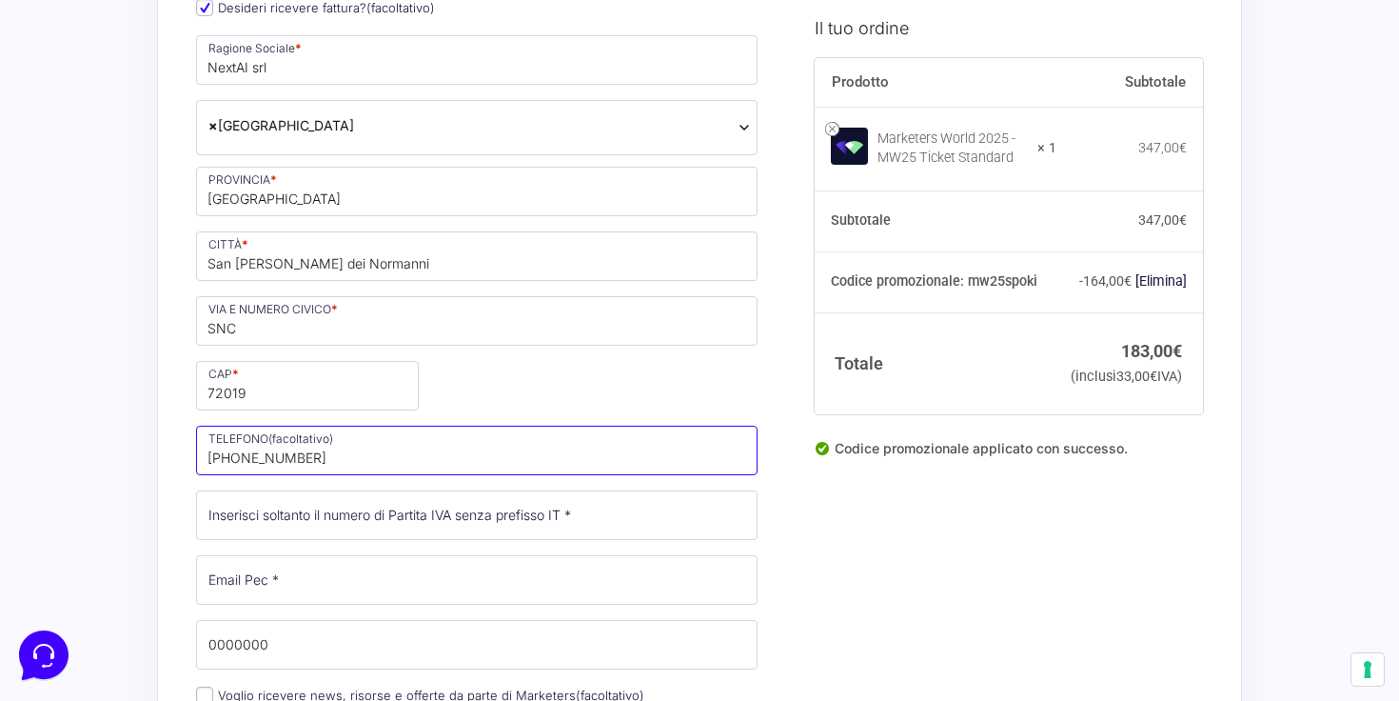
scroll to position [606, 0]
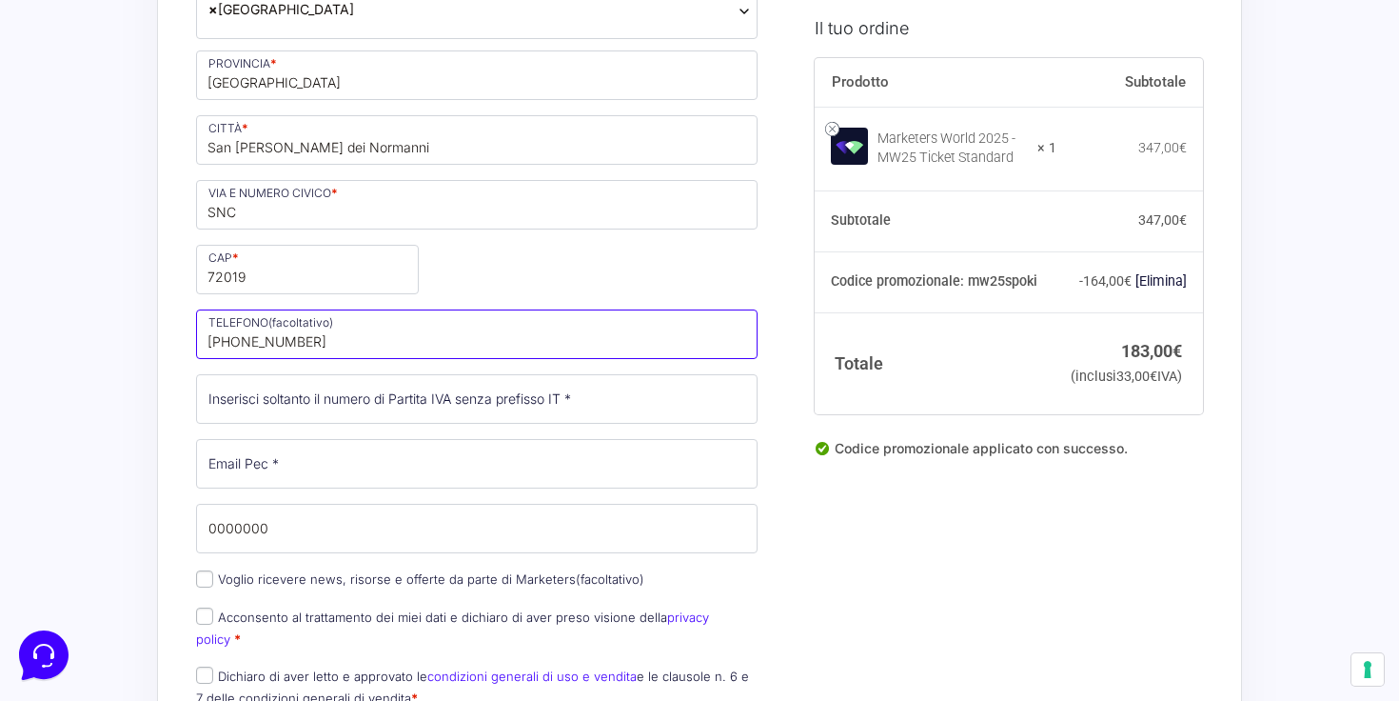
type input "+393408060759"
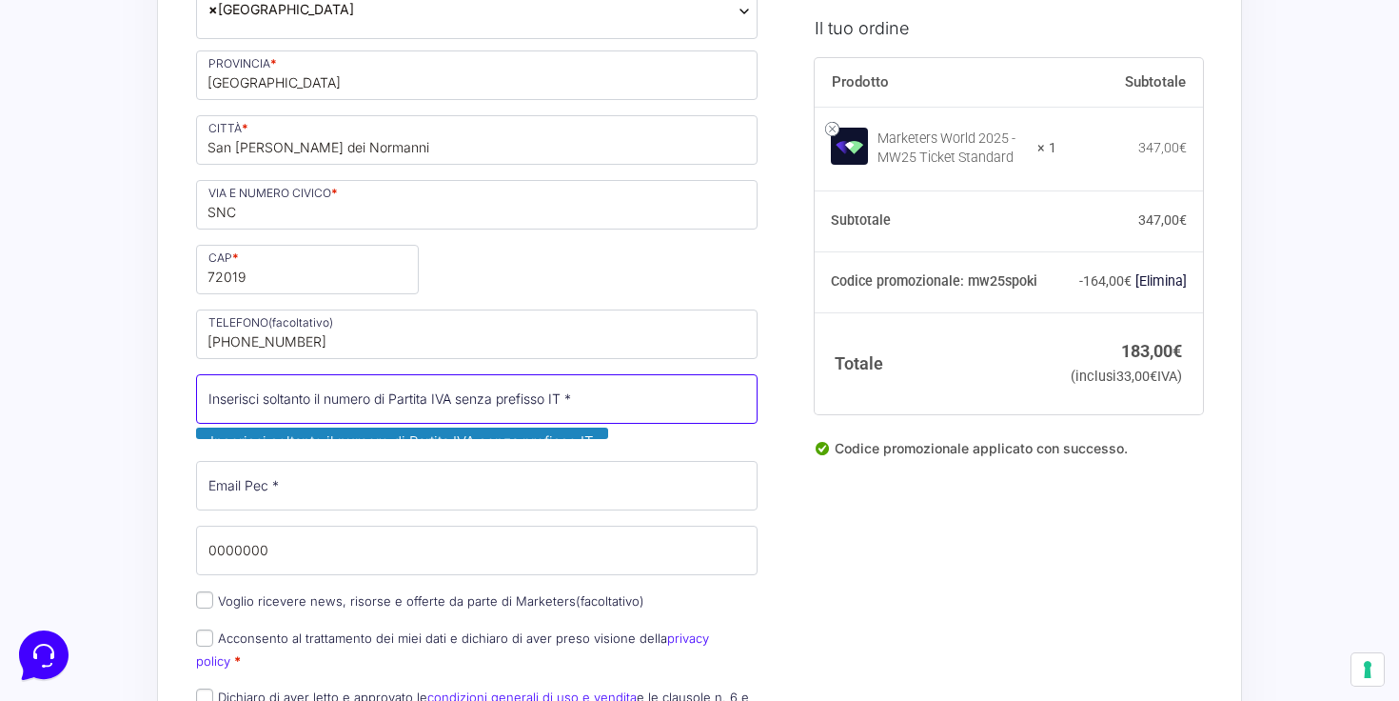
click at [271, 405] on input "Partita Iva *" at bounding box center [477, 399] width 562 height 50
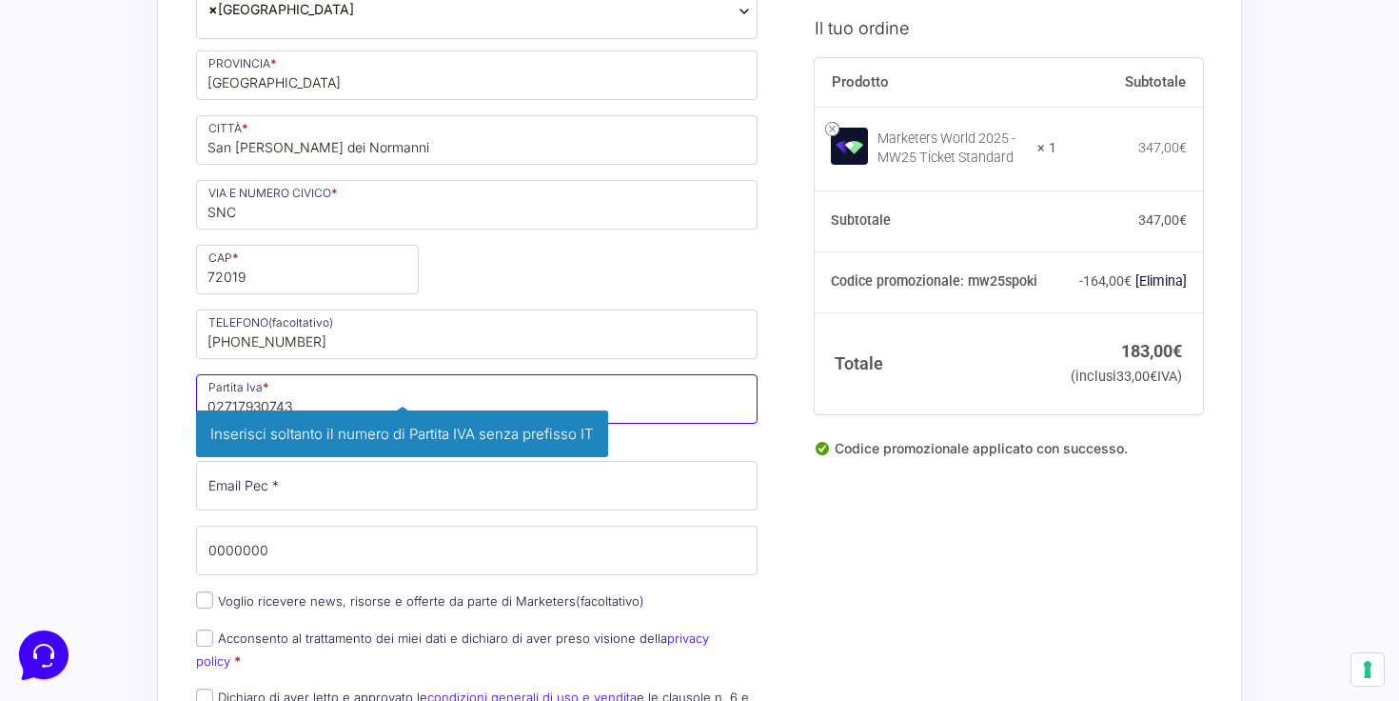
type input "02717930743"
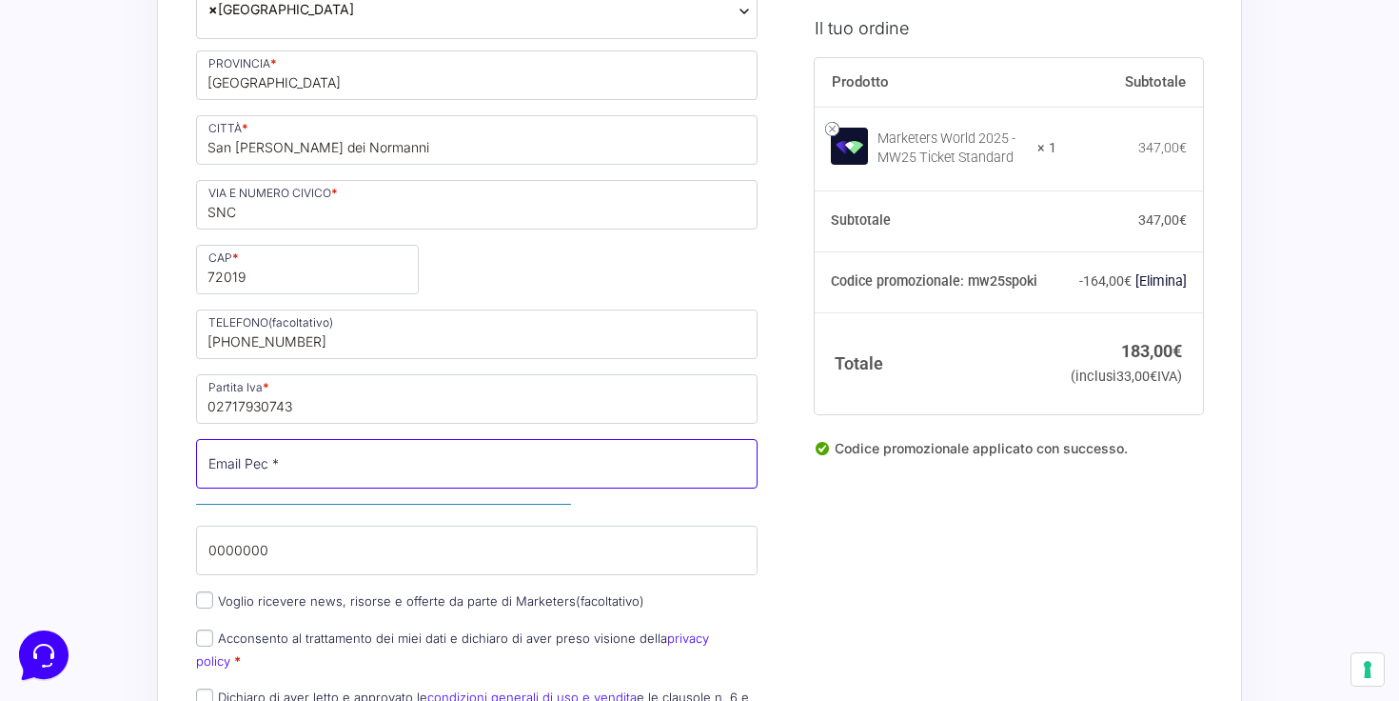
click at [397, 450] on input "Email Pec *" at bounding box center [477, 464] width 562 height 50
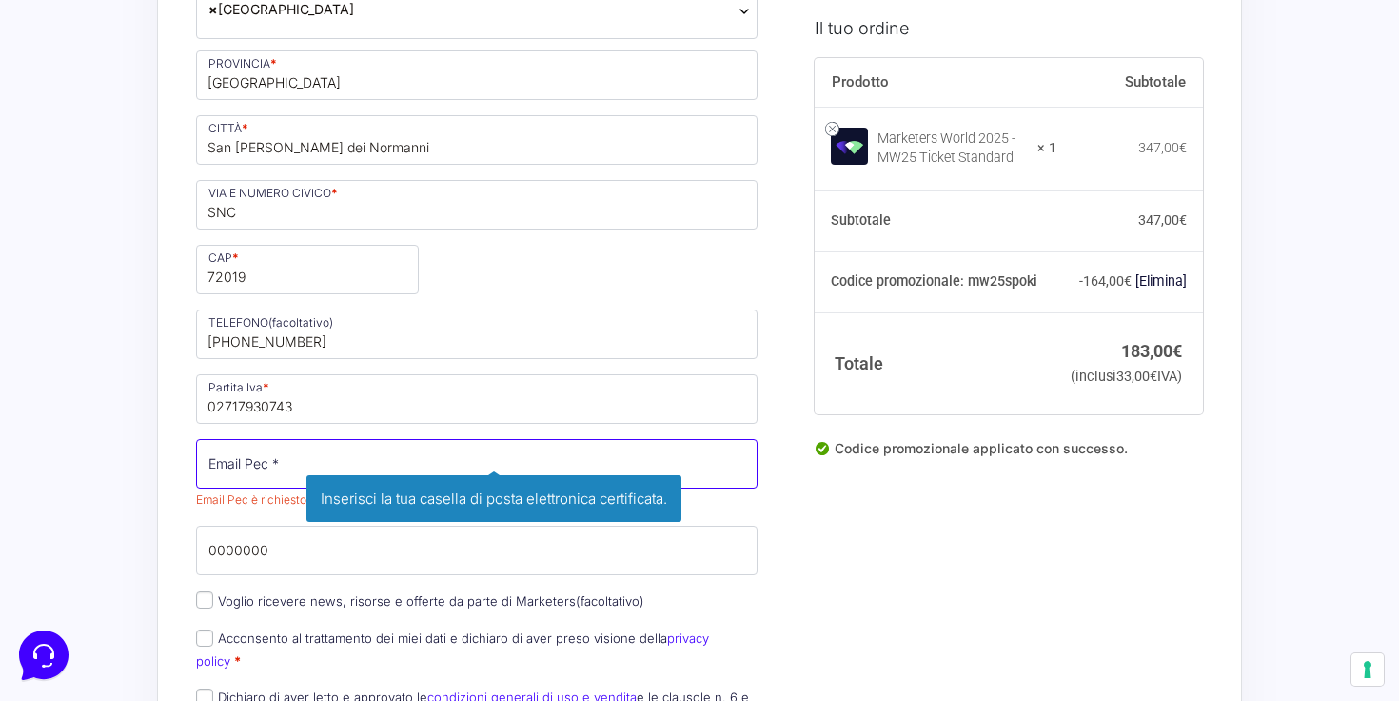
paste input "[DOMAIN_NAME][EMAIL_ADDRESS][DOMAIN_NAME]"
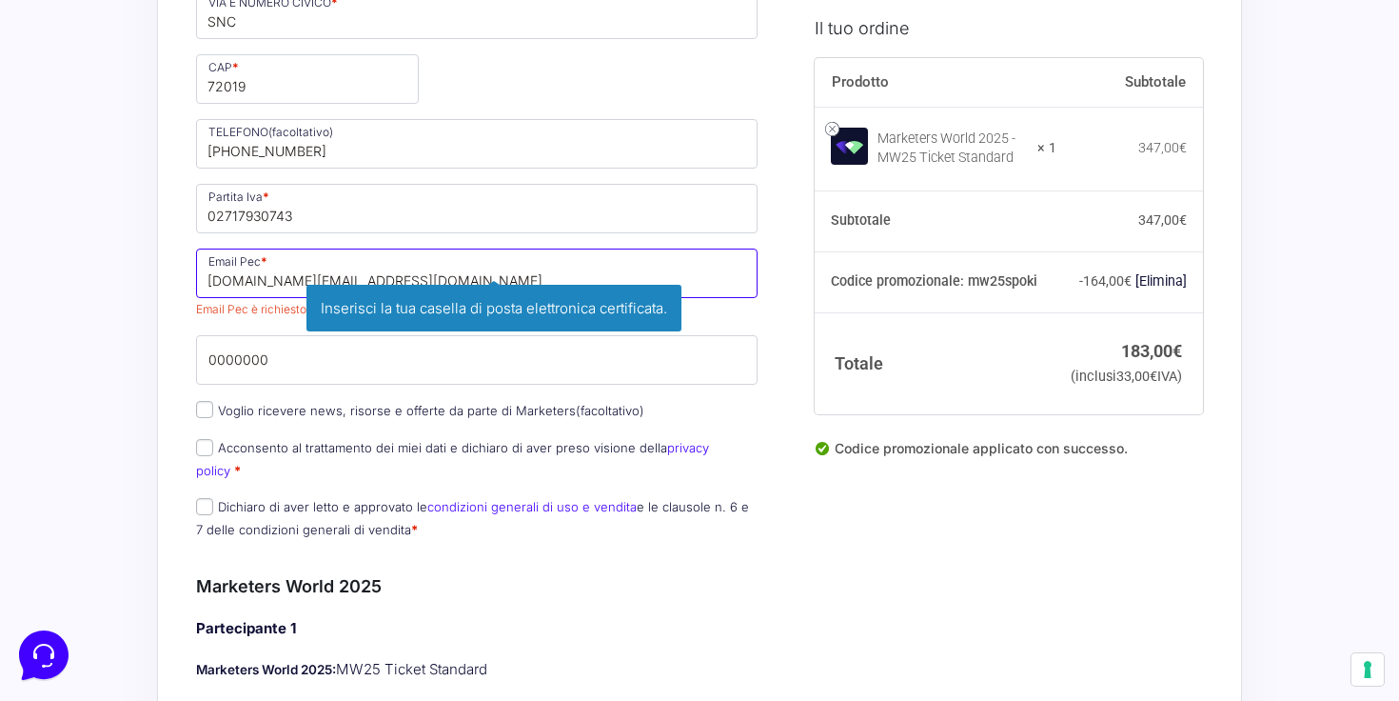
scroll to position [803, 0]
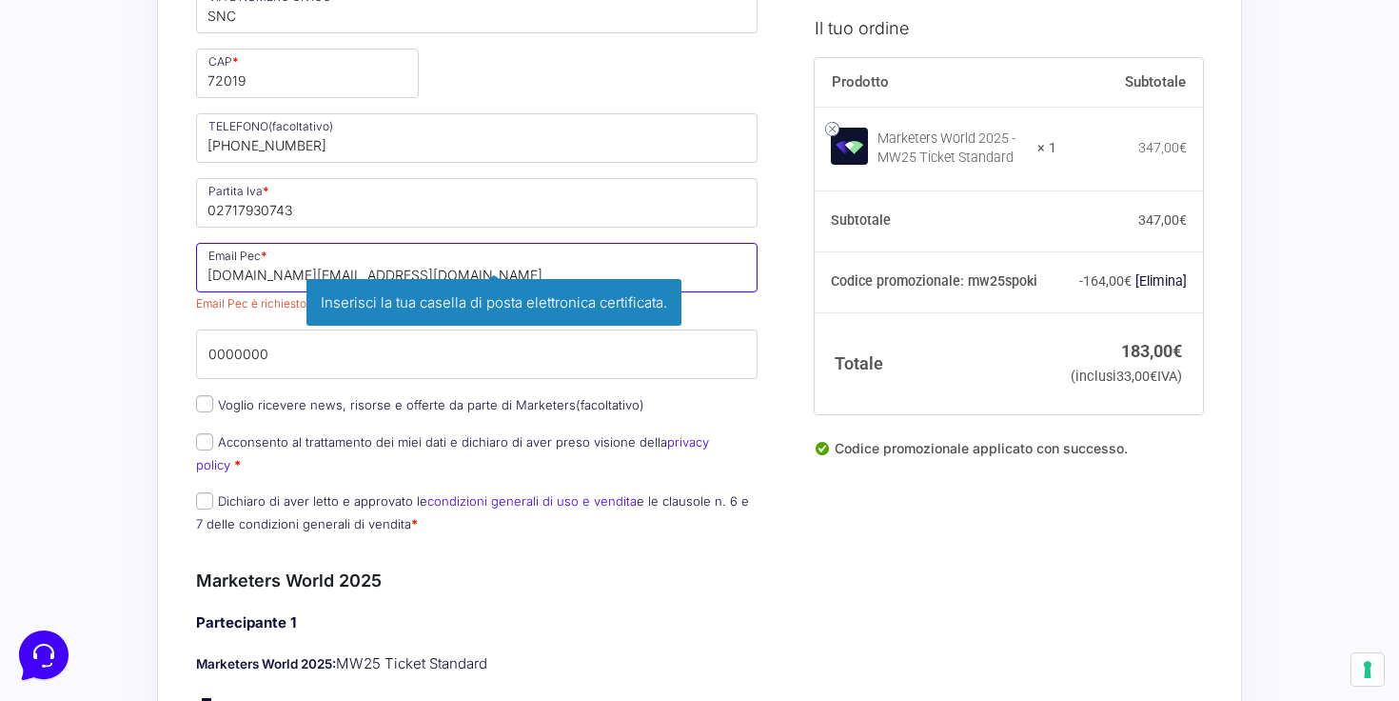
type input "[DOMAIN_NAME][EMAIL_ADDRESS][DOMAIN_NAME]"
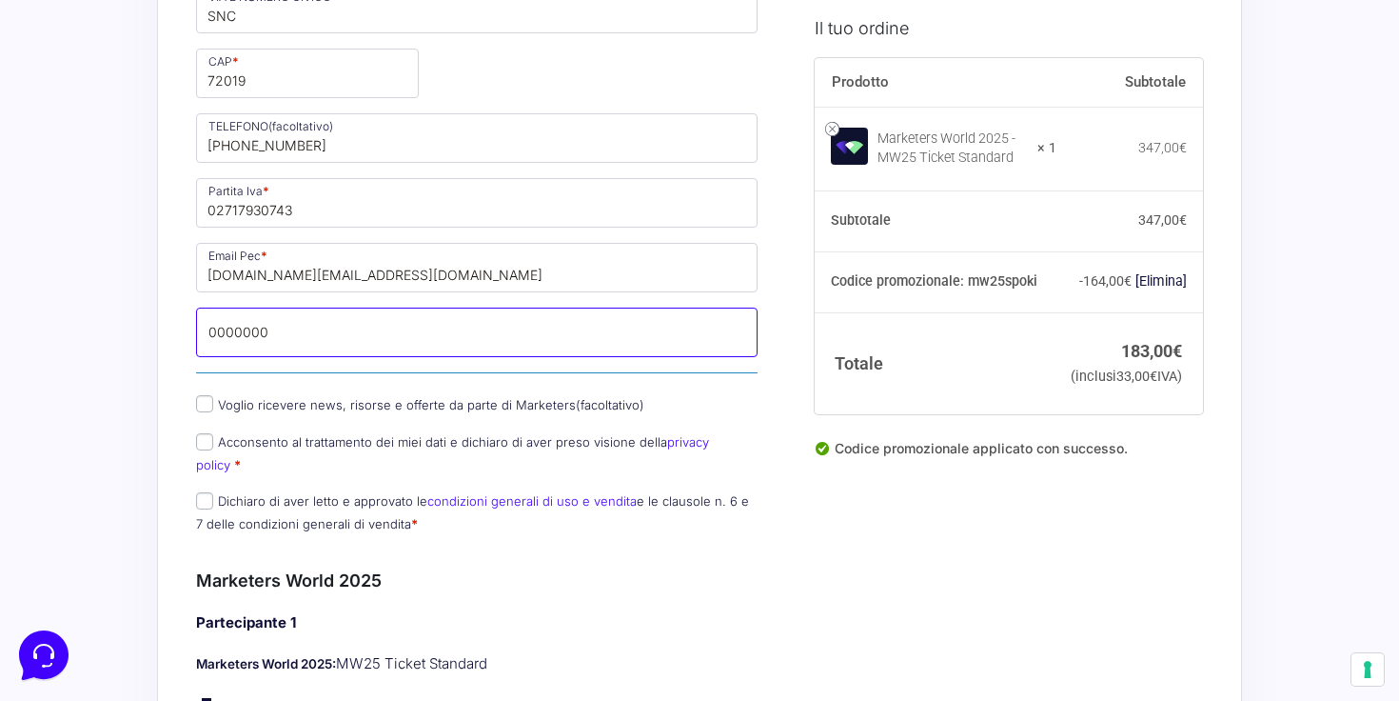
click at [283, 314] on input "0000000" at bounding box center [477, 332] width 562 height 50
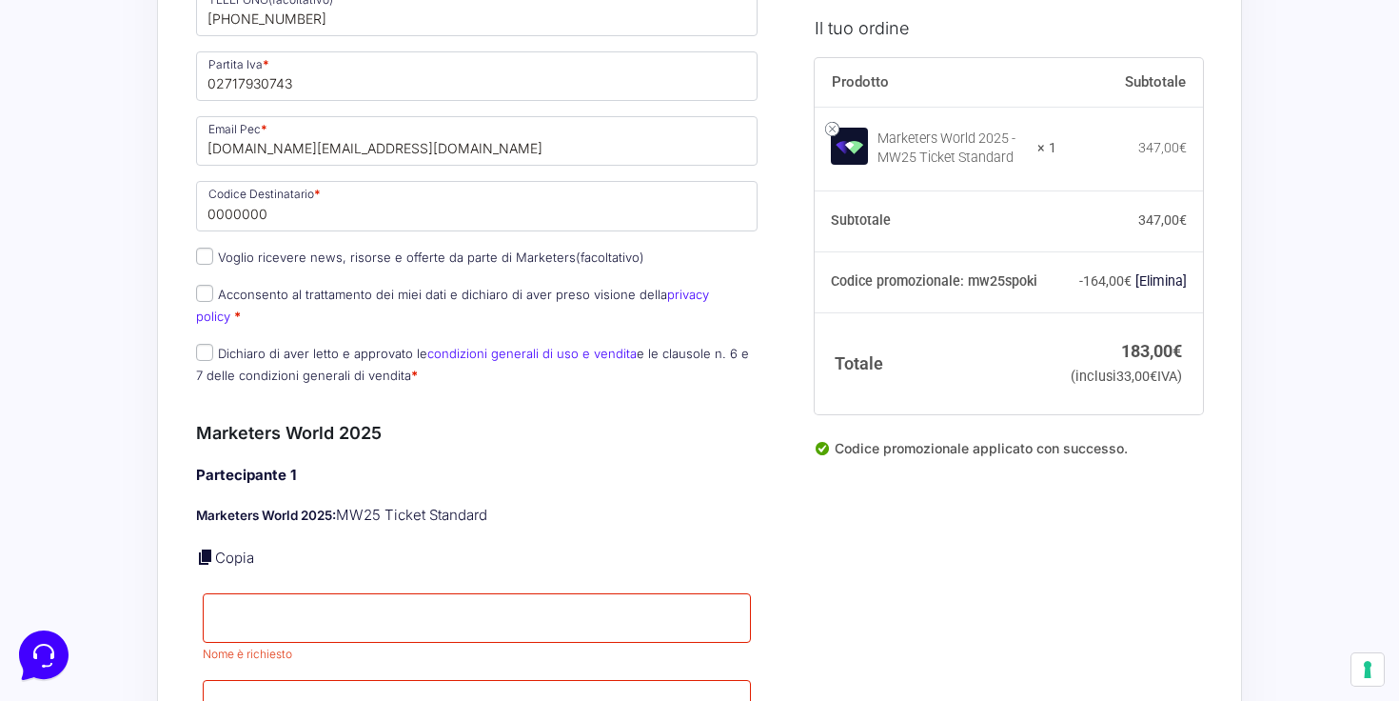
scroll to position [950, 0]
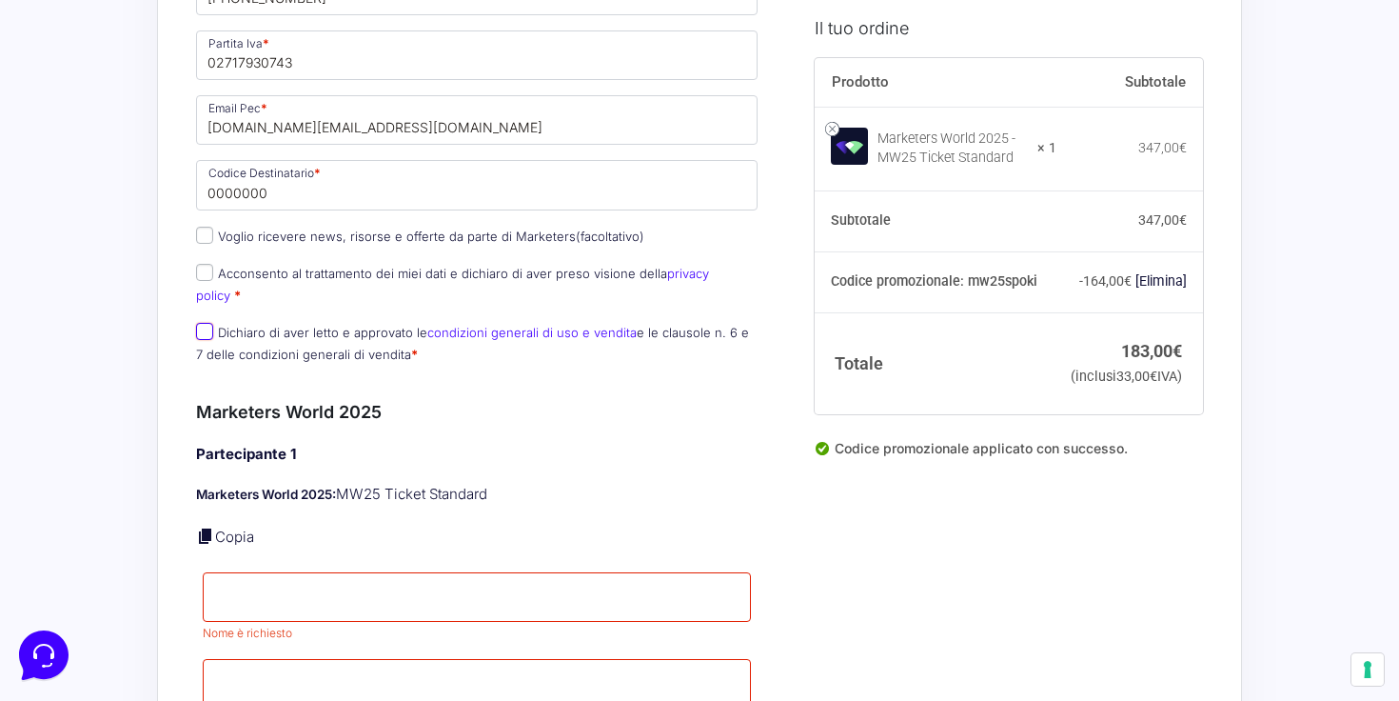
click at [211, 323] on input "Dichiaro di aver letto e approvato le condizioni generali di uso e vendita e le…" at bounding box center [204, 331] width 17 height 17
checkbox input "true"
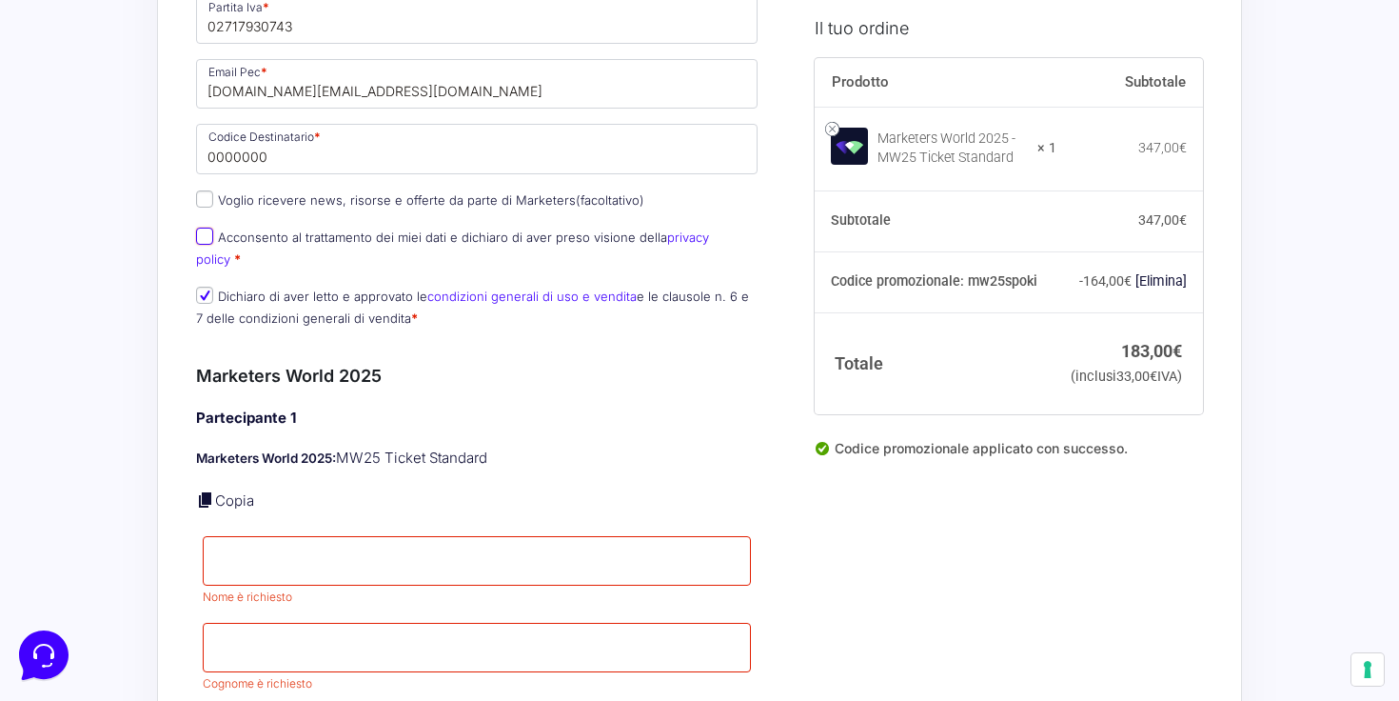
click at [201, 238] on input "Acconsento al trattamento dei miei dati e dichiaro di aver preso visione della …" at bounding box center [204, 236] width 17 height 17
checkbox input "true"
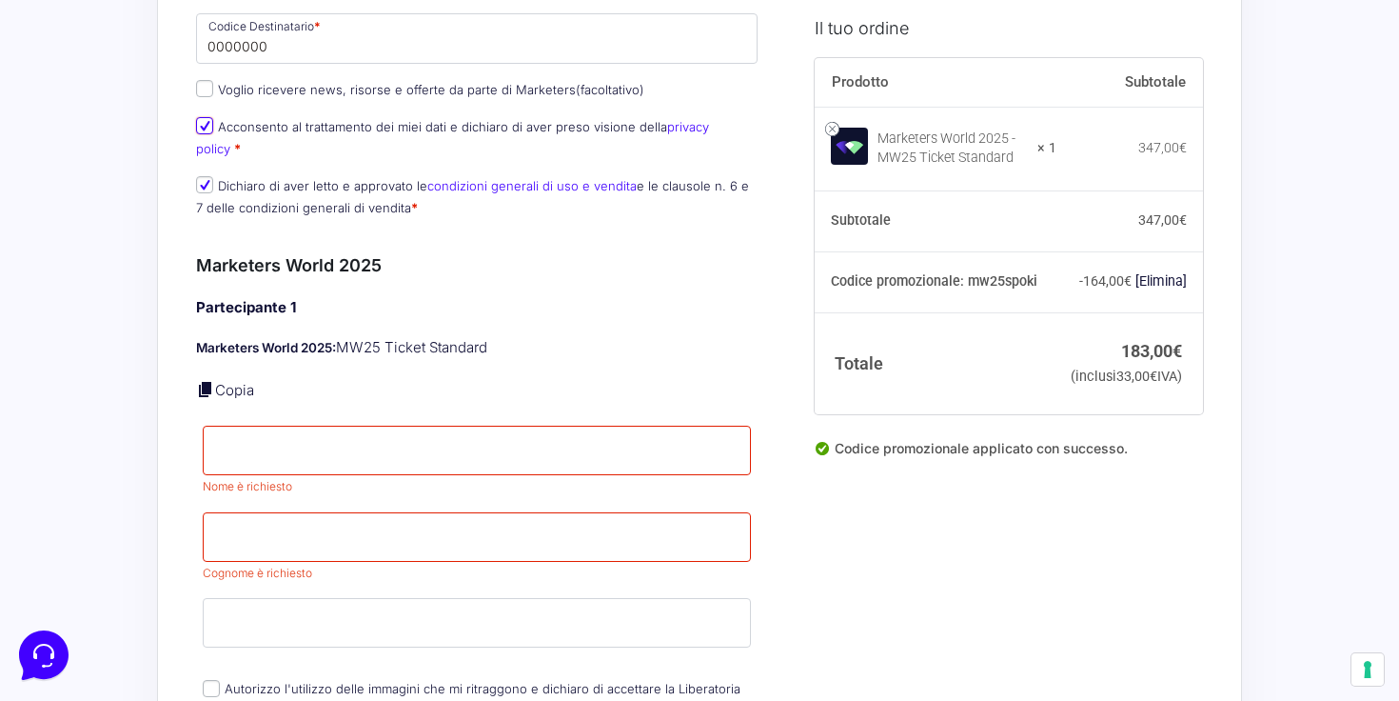
scroll to position [1109, 0]
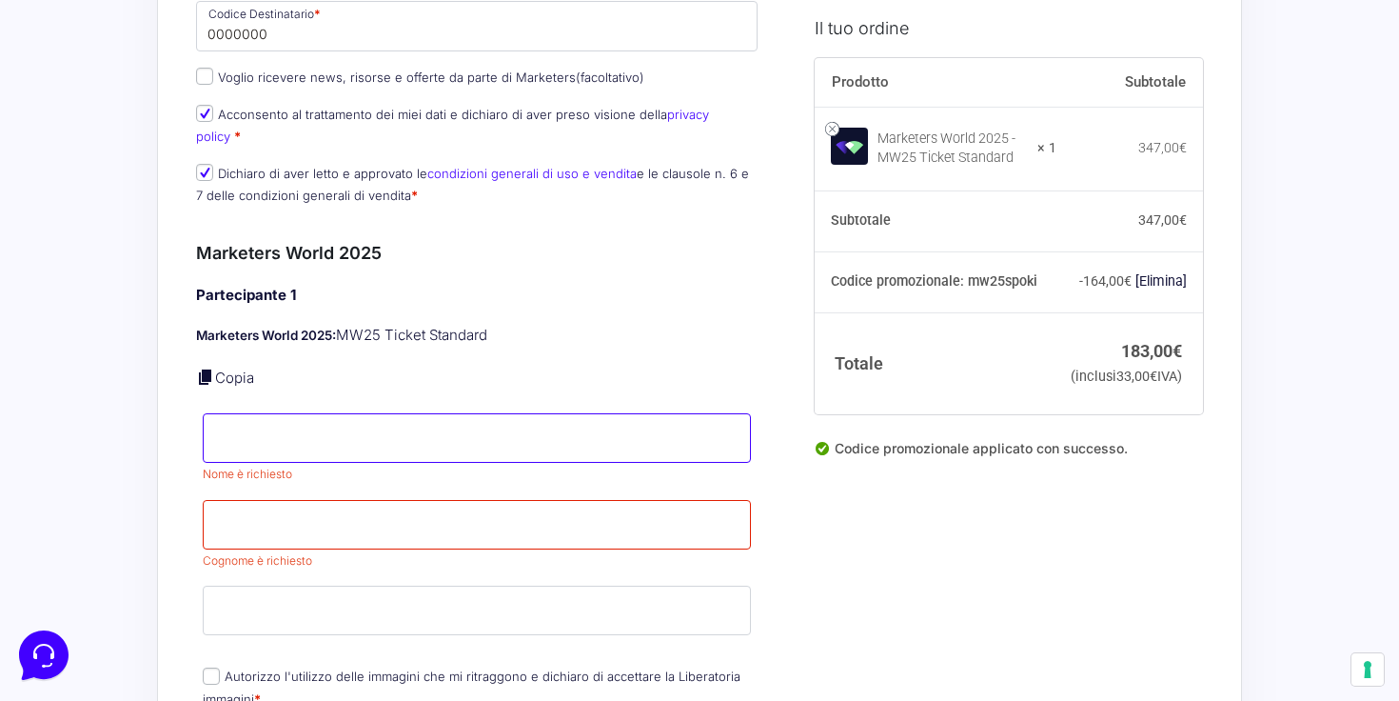
click at [266, 422] on input "Nome *" at bounding box center [477, 438] width 548 height 50
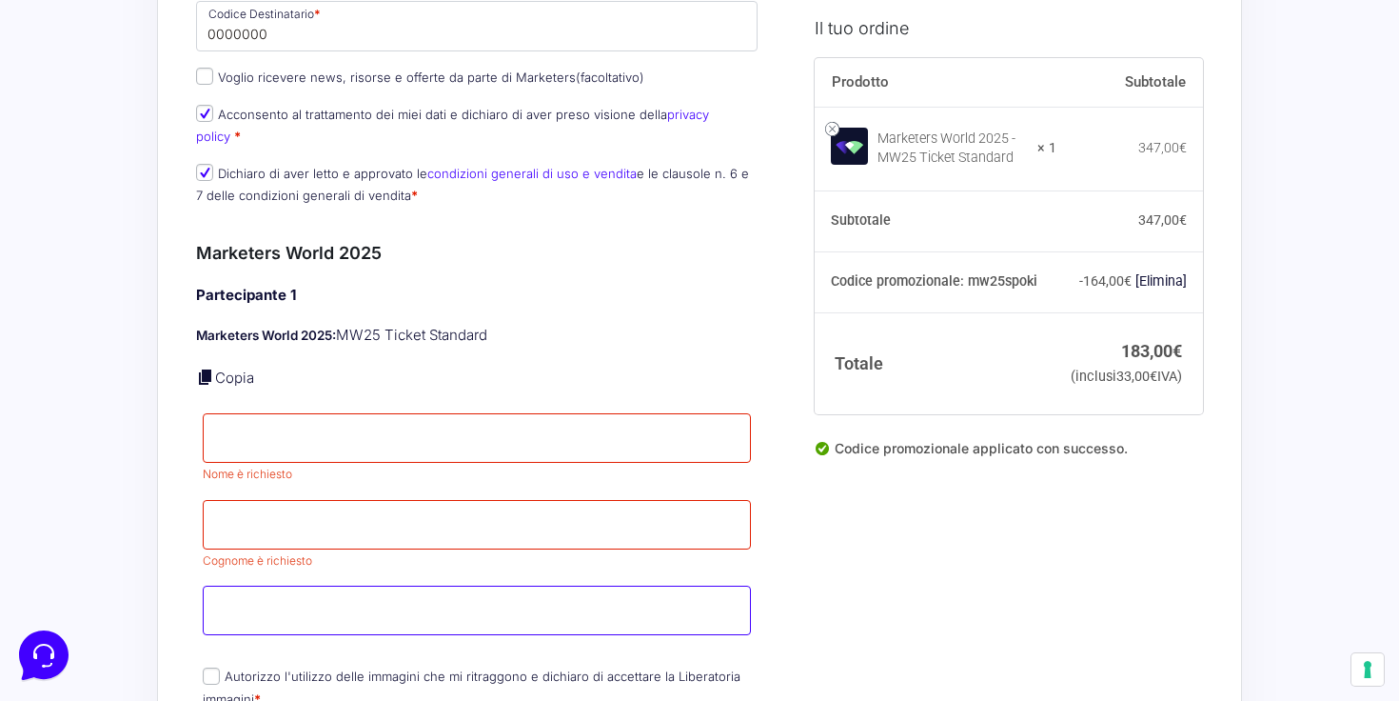
click at [280, 585] on input "Email *" at bounding box center [477, 610] width 548 height 50
type input "D"
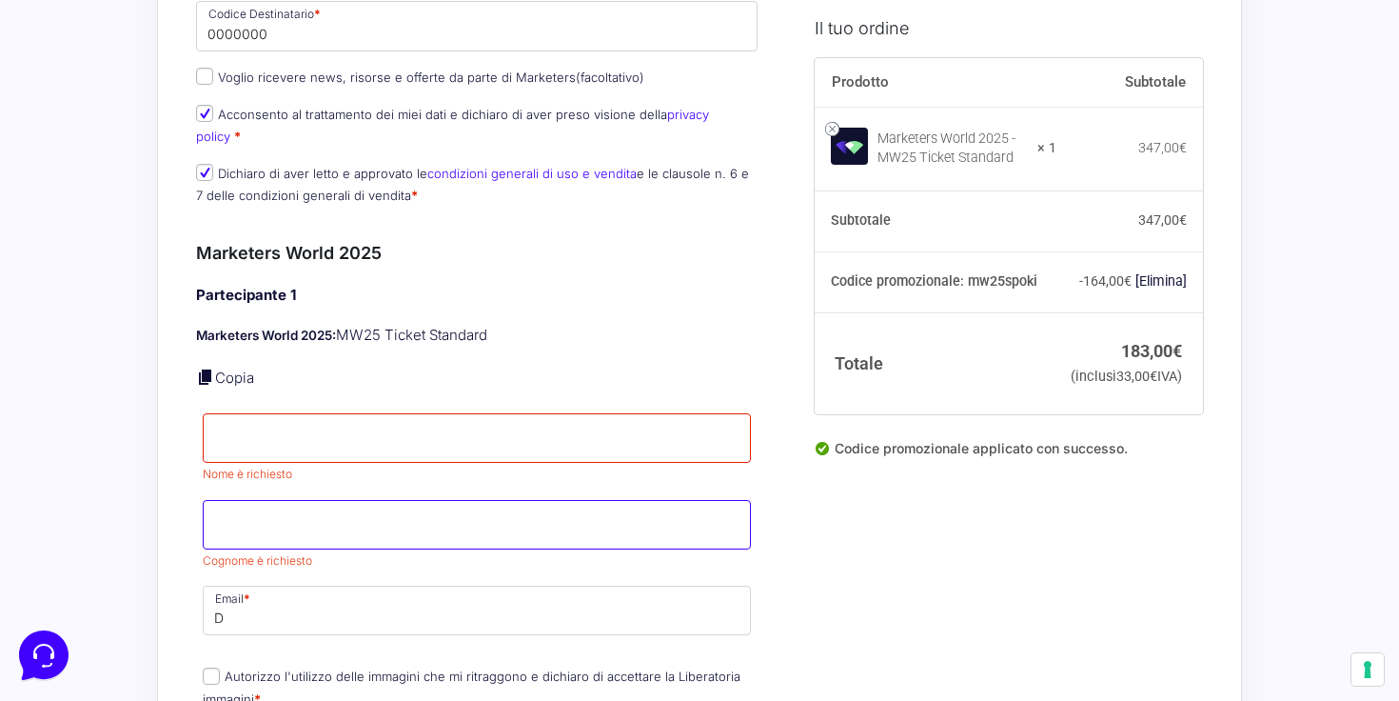
click at [298, 505] on input "Cognome *" at bounding box center [477, 525] width 548 height 50
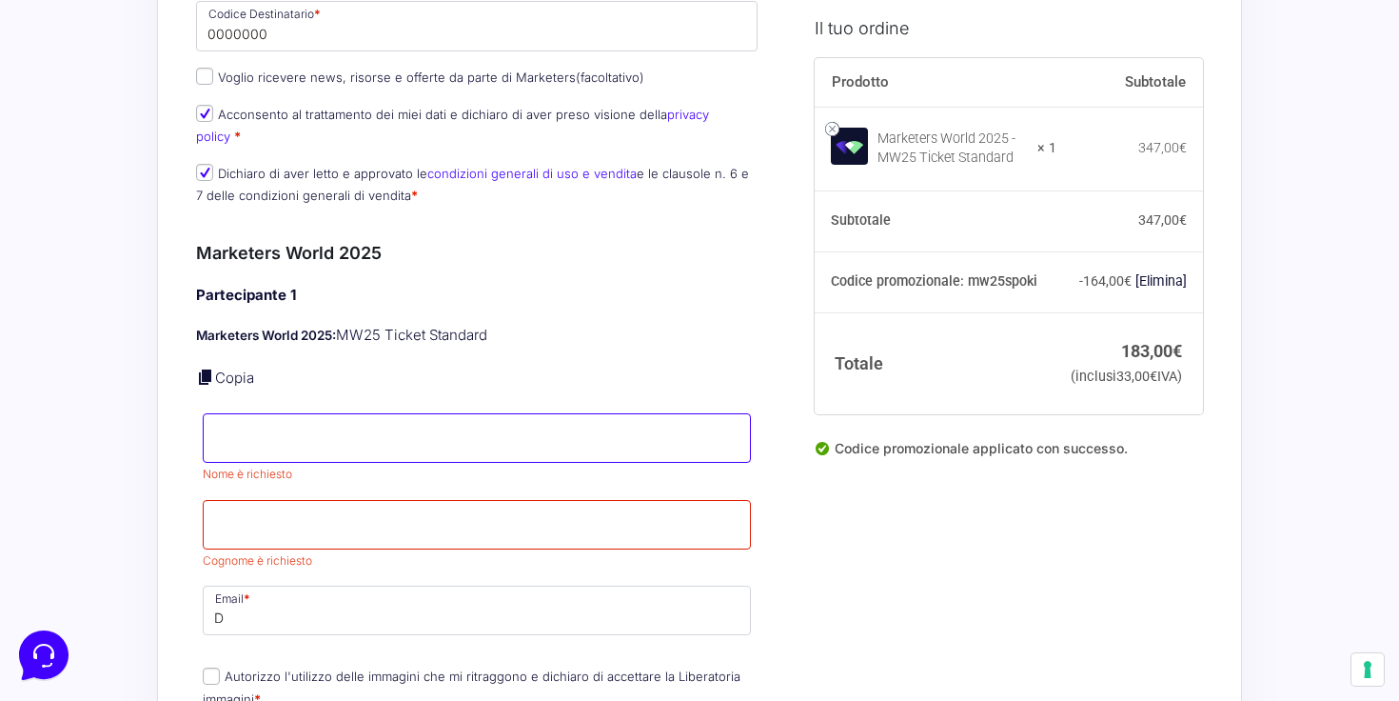
click at [237, 421] on input "Nome *" at bounding box center [477, 438] width 548 height 50
click at [222, 425] on input "fabio" at bounding box center [477, 438] width 548 height 50
type input "Fabio"
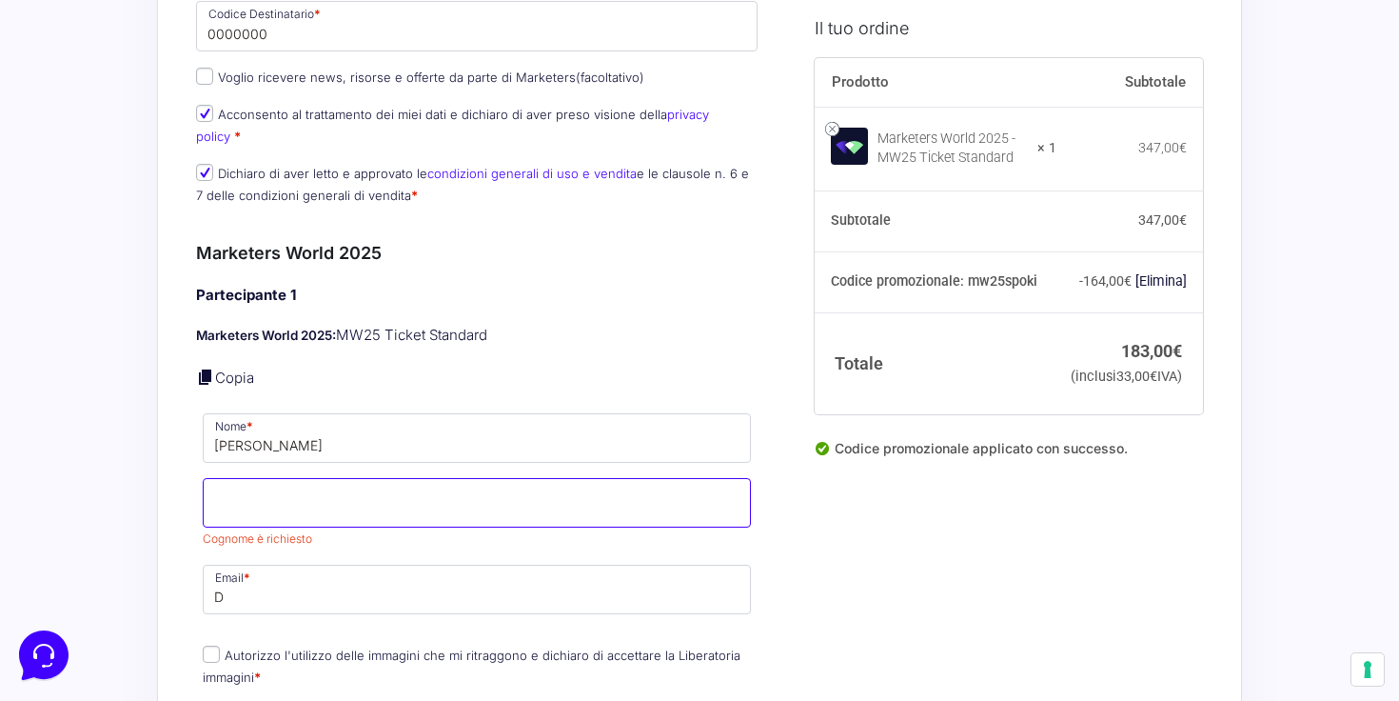
click at [263, 499] on input "Cognome *" at bounding box center [477, 503] width 548 height 50
type input "Antichi"
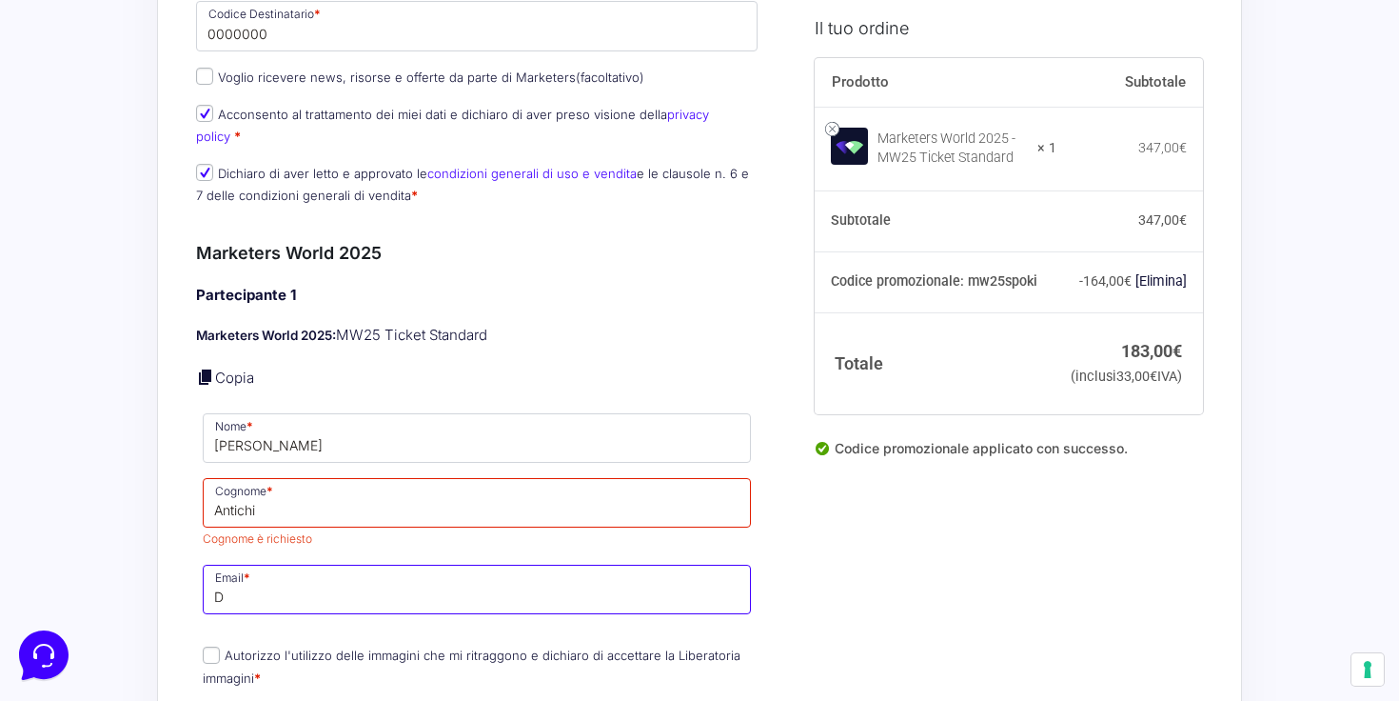
click at [298, 565] on input "D" at bounding box center [477, 590] width 548 height 50
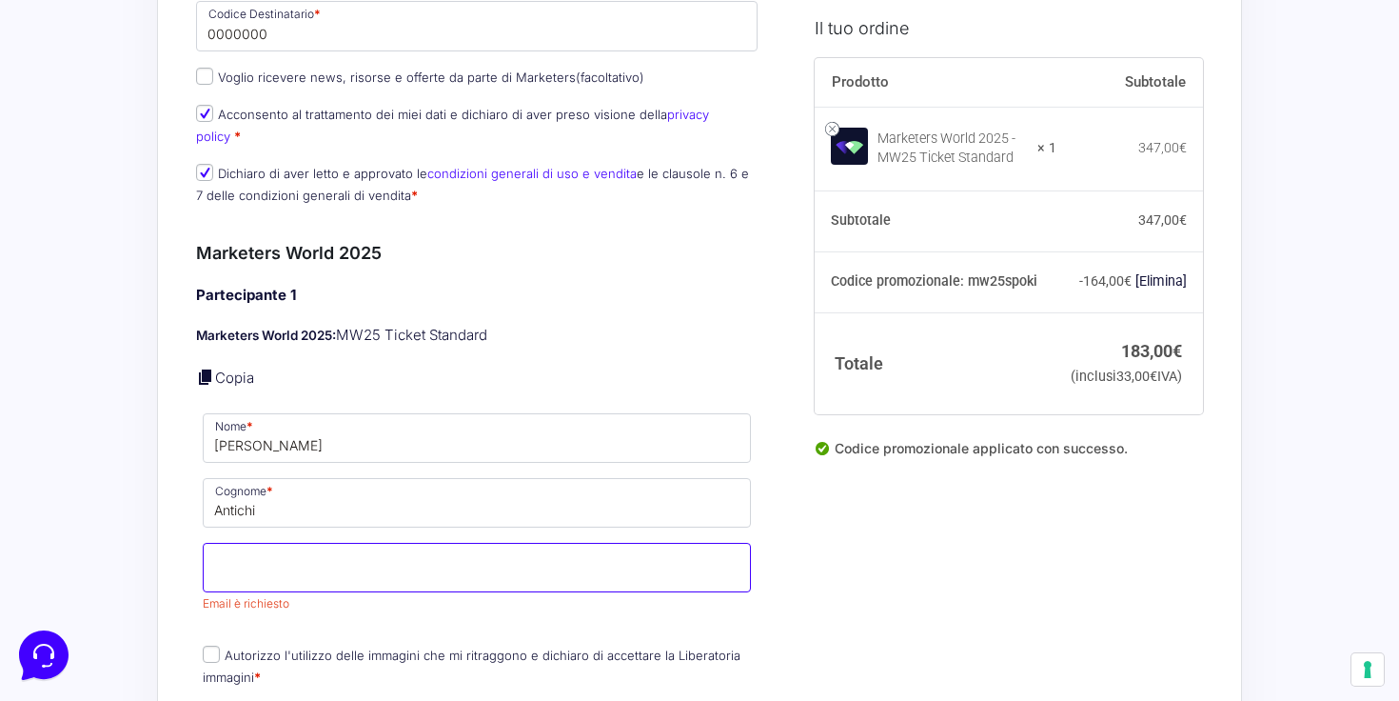
paste input "fabioantichi@gmail.com"
type input "fabioantichi@gmail.com"
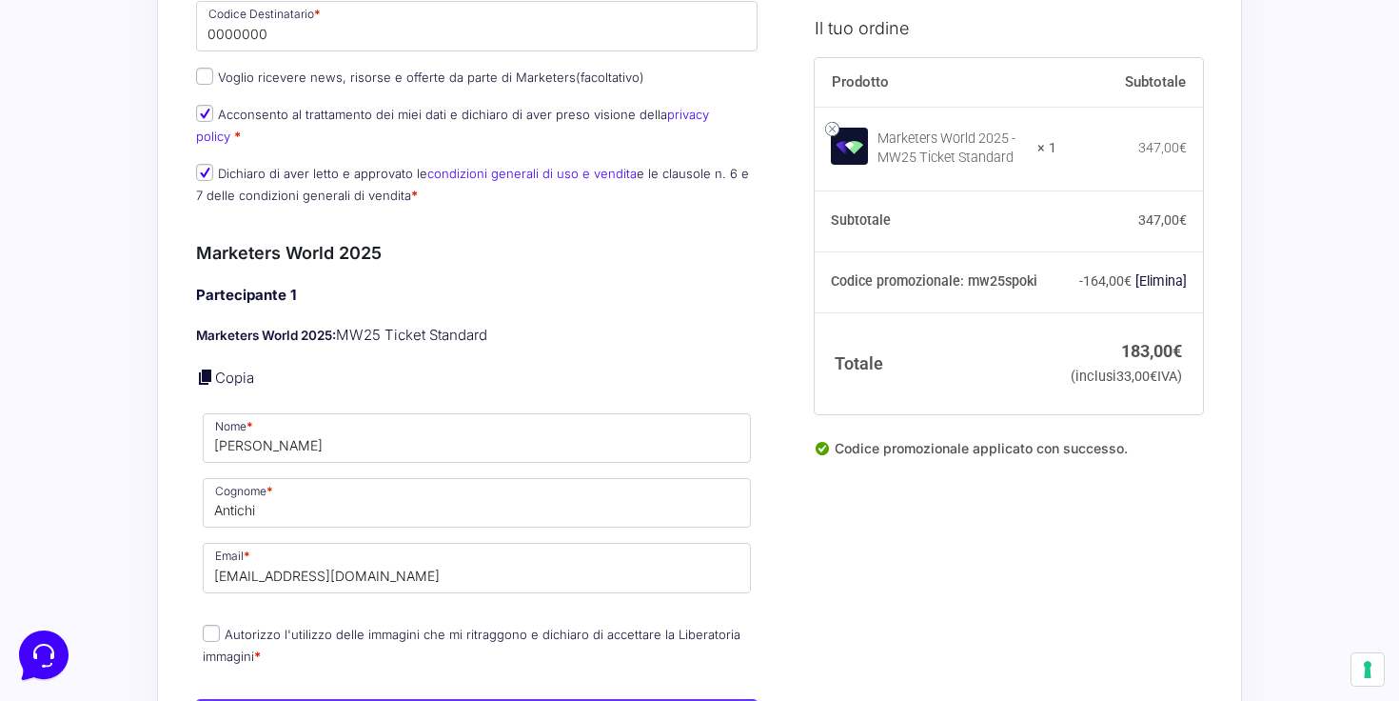
click at [136, 548] on div "Acquisti Protetti Reso Gratuito Pagamenti Flessibili Riepilogo Ordine 183,00 € …" at bounding box center [699, 486] width 1399 height 3191
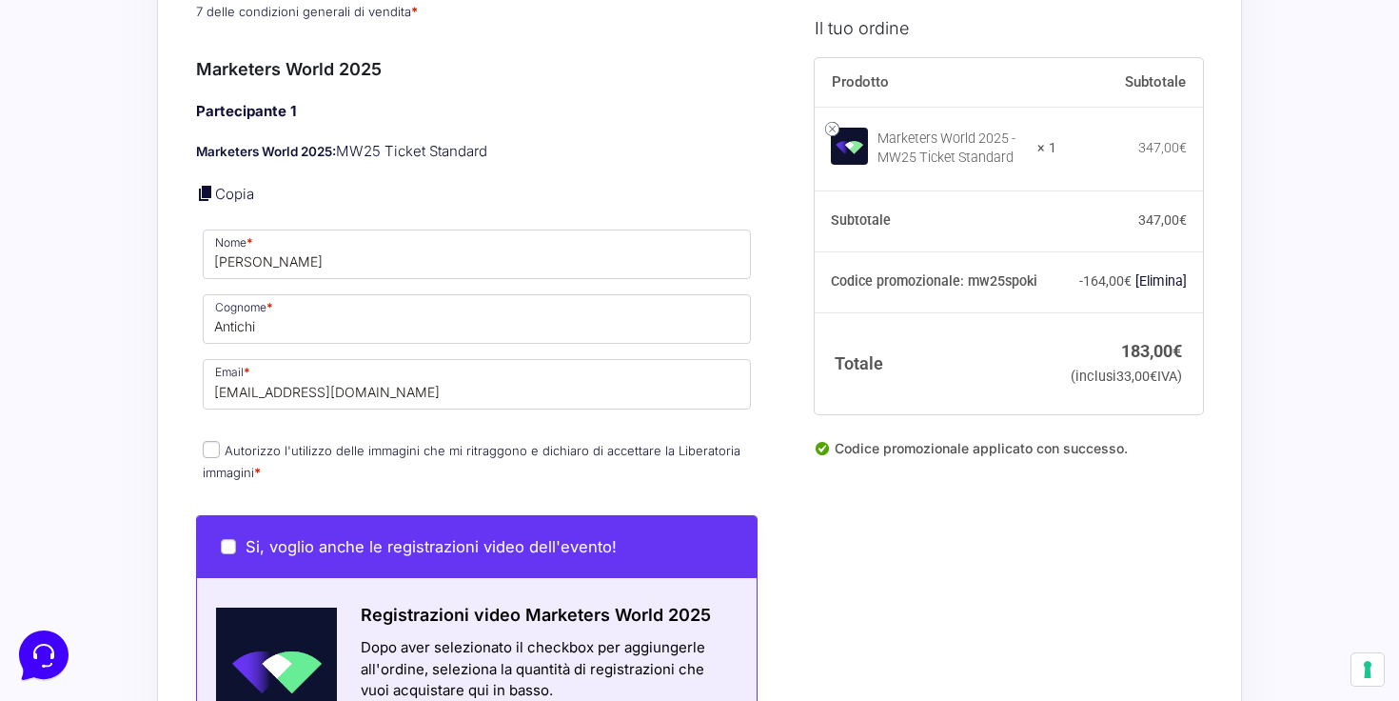
scroll to position [1309, 0]
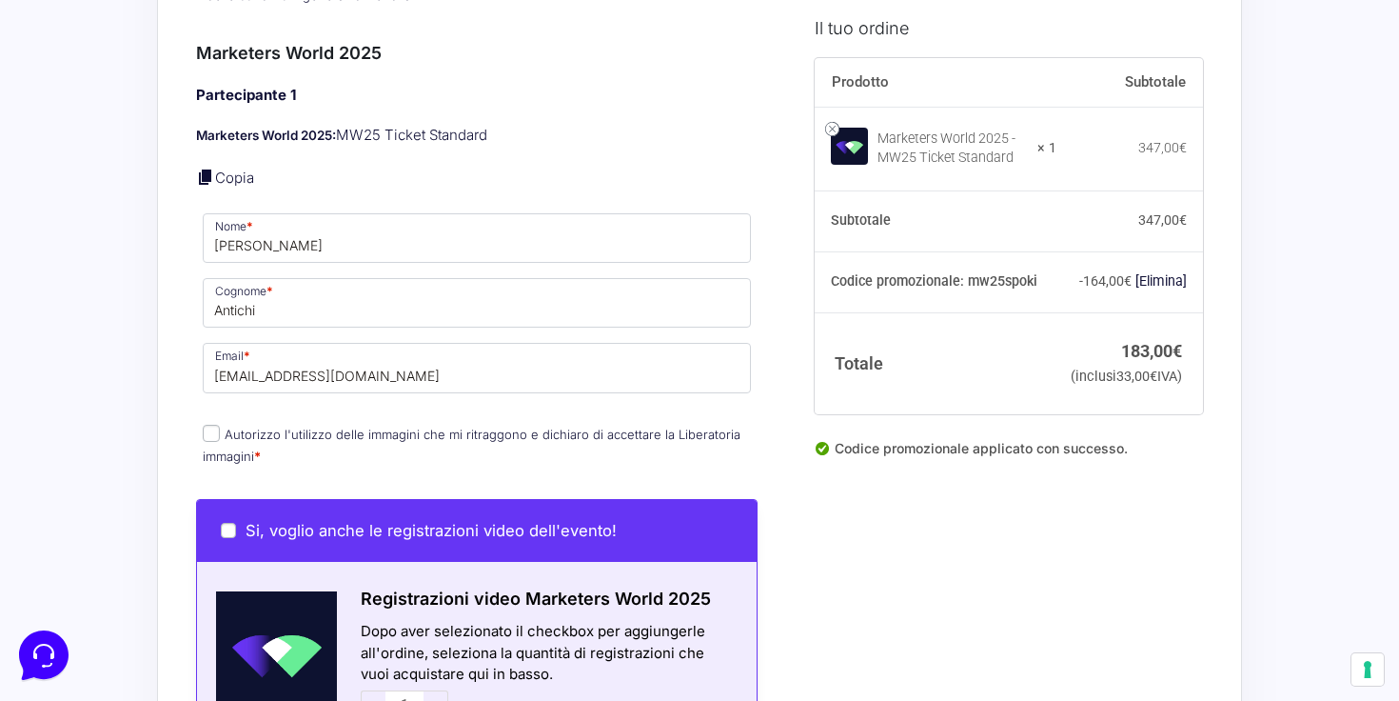
click at [218, 425] on input "Autorizzo l'utilizzo delle immagini che mi ritraggono e dichiaro di accettare l…" at bounding box center [211, 433] width 17 height 17
checkbox input "true"
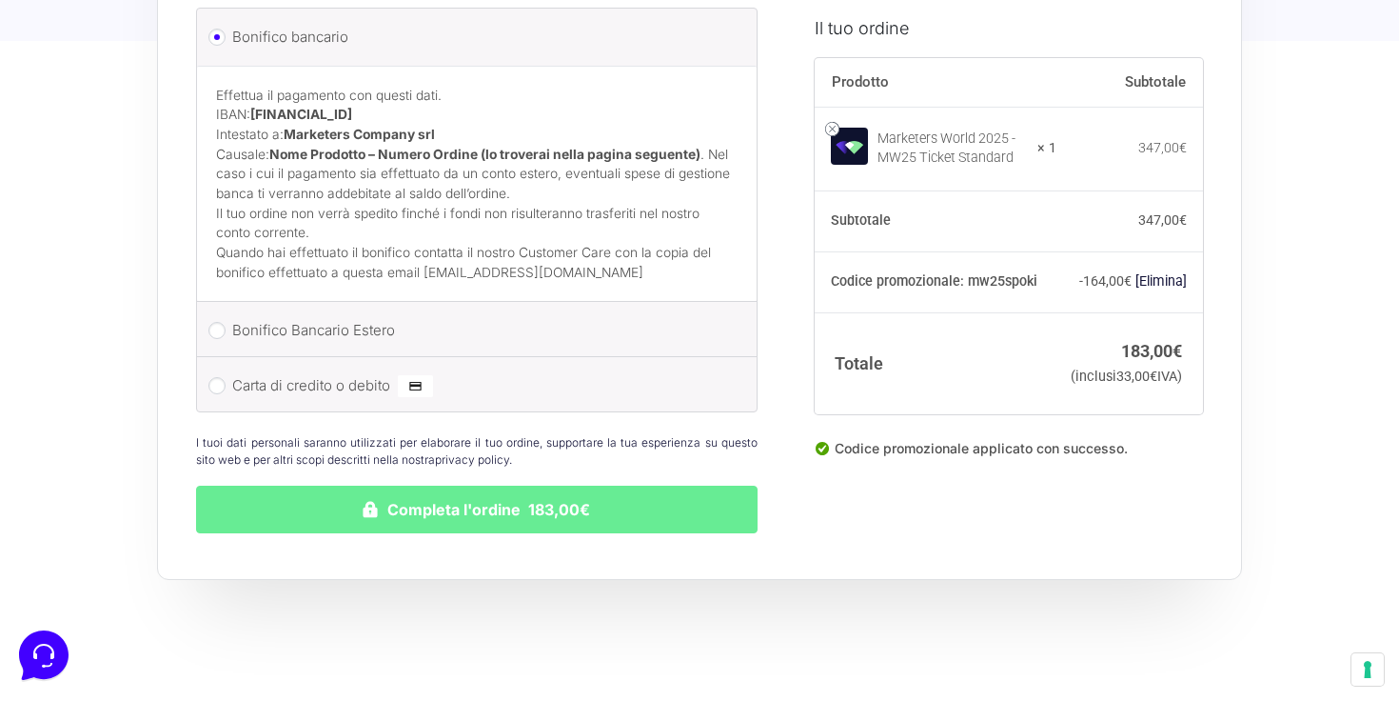
scroll to position [2593, 0]
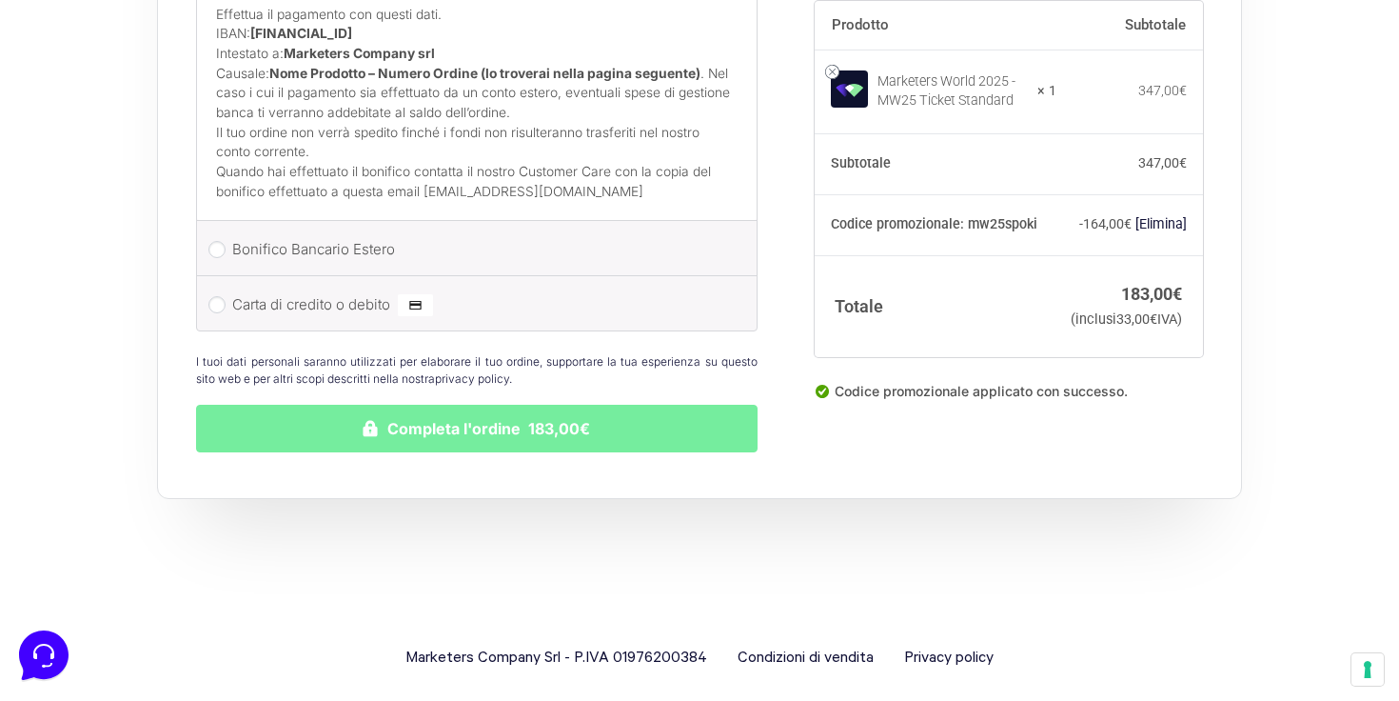
click at [585, 405] on button "Completa l'ordine 183,00€" at bounding box center [477, 429] width 562 height 48
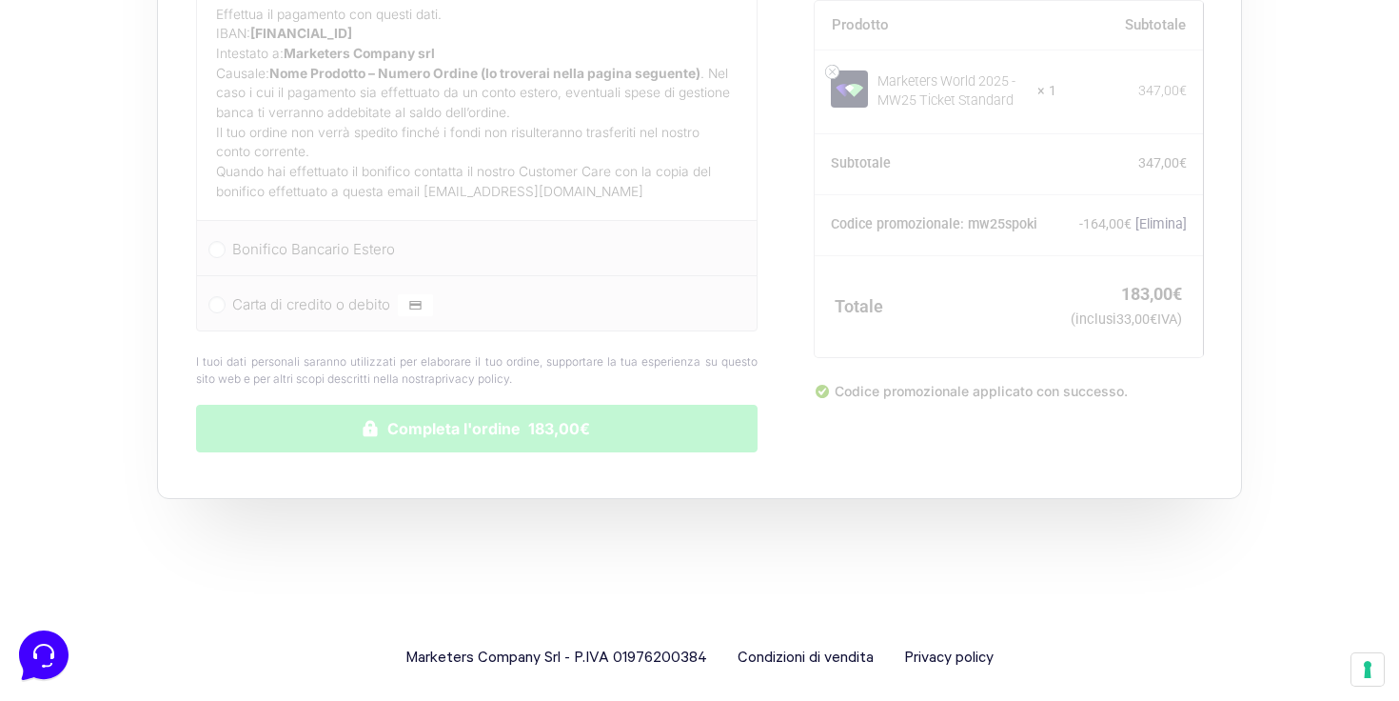
scroll to position [2484, 0]
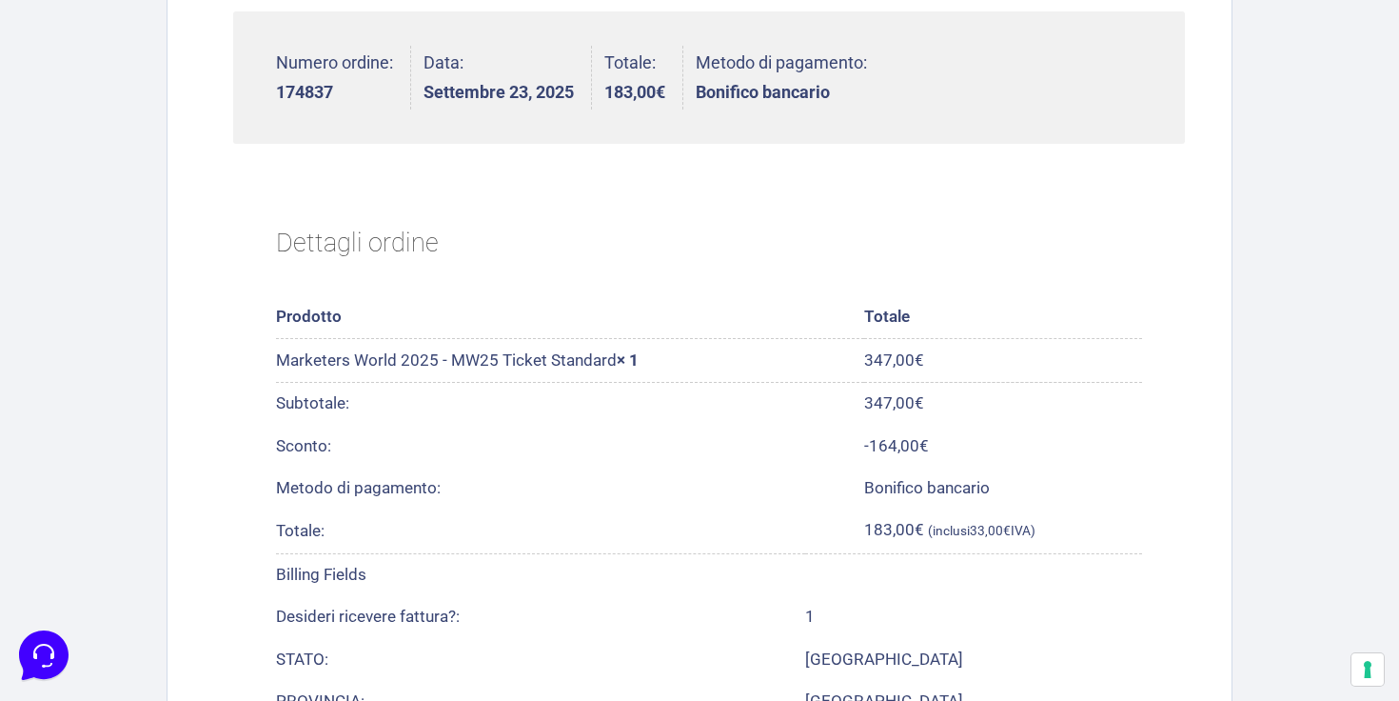
scroll to position [638, 0]
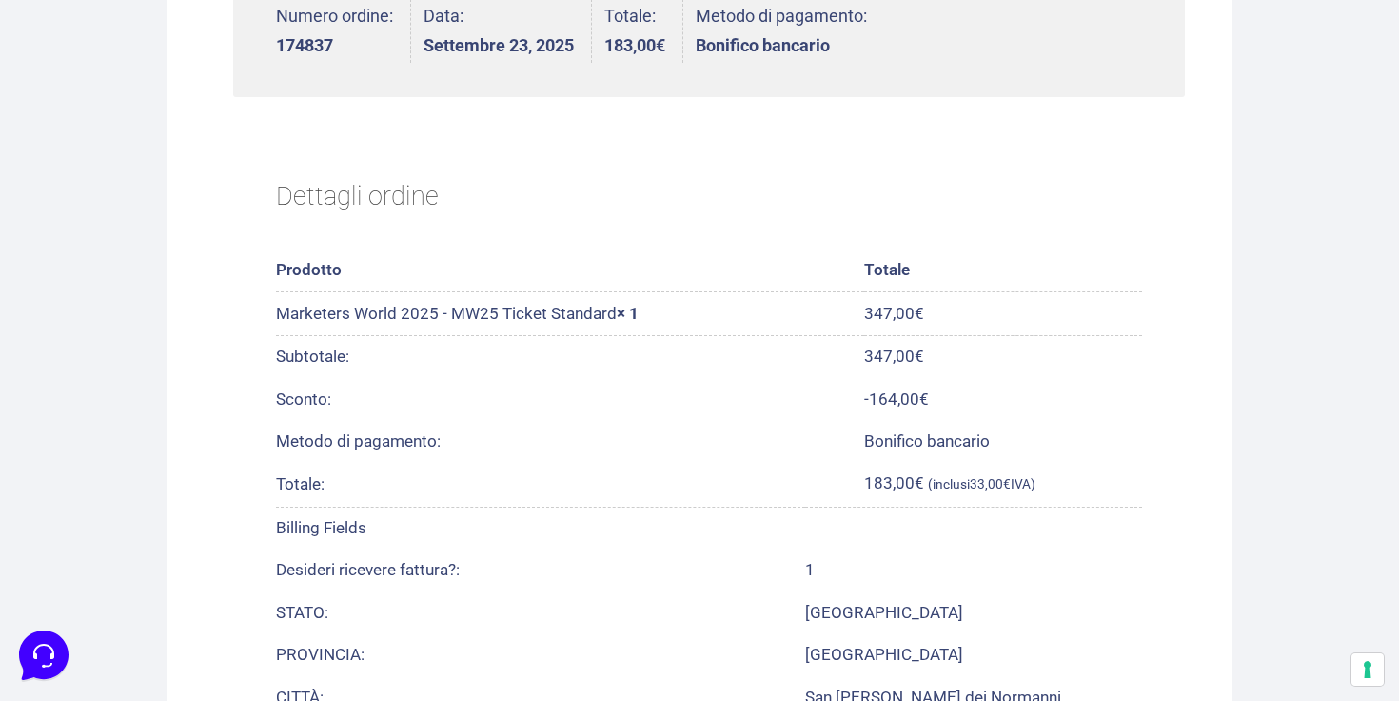
drag, startPoint x: 281, startPoint y: 305, endPoint x: 617, endPoint y: 315, distance: 336.2
click at [617, 315] on td "Marketers World 2025 - MW25 Ticket Standard × 1" at bounding box center [570, 313] width 588 height 43
copy td "Marketers World 2025 - MW25 Ticket Standard"
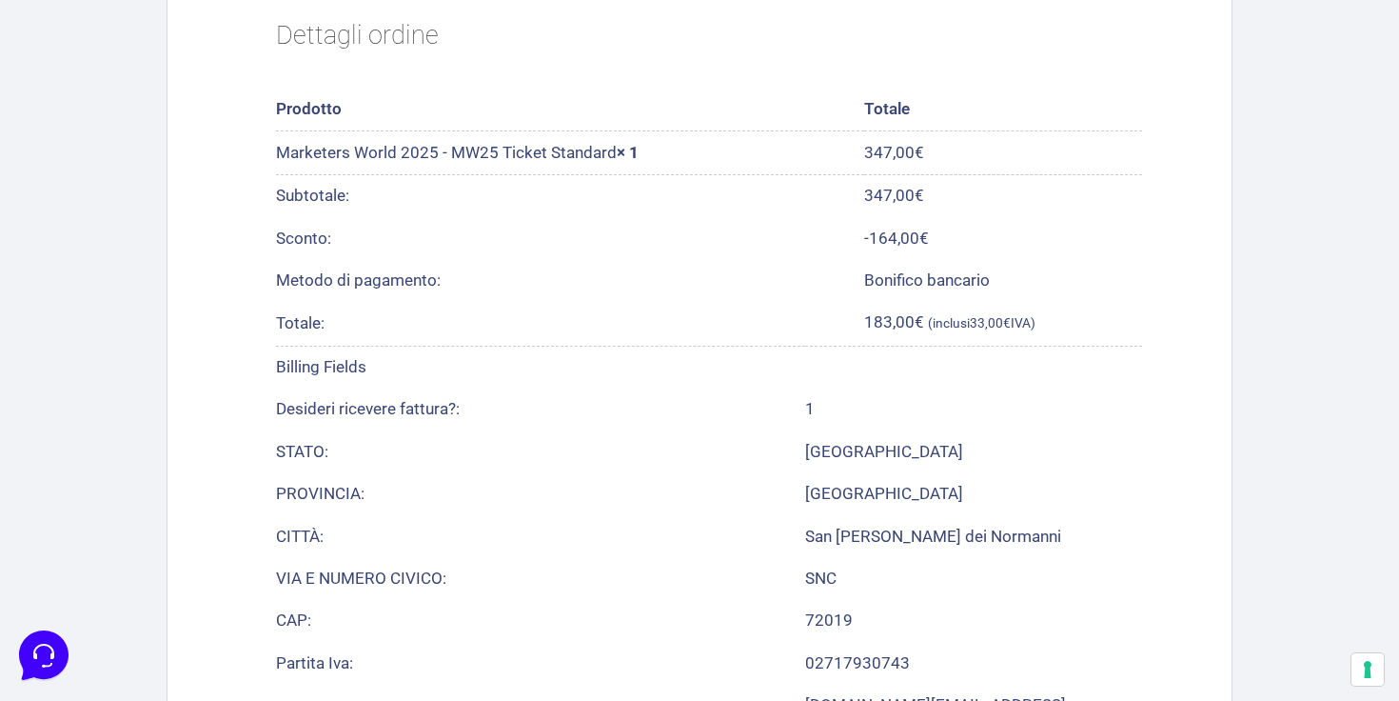
scroll to position [0, 0]
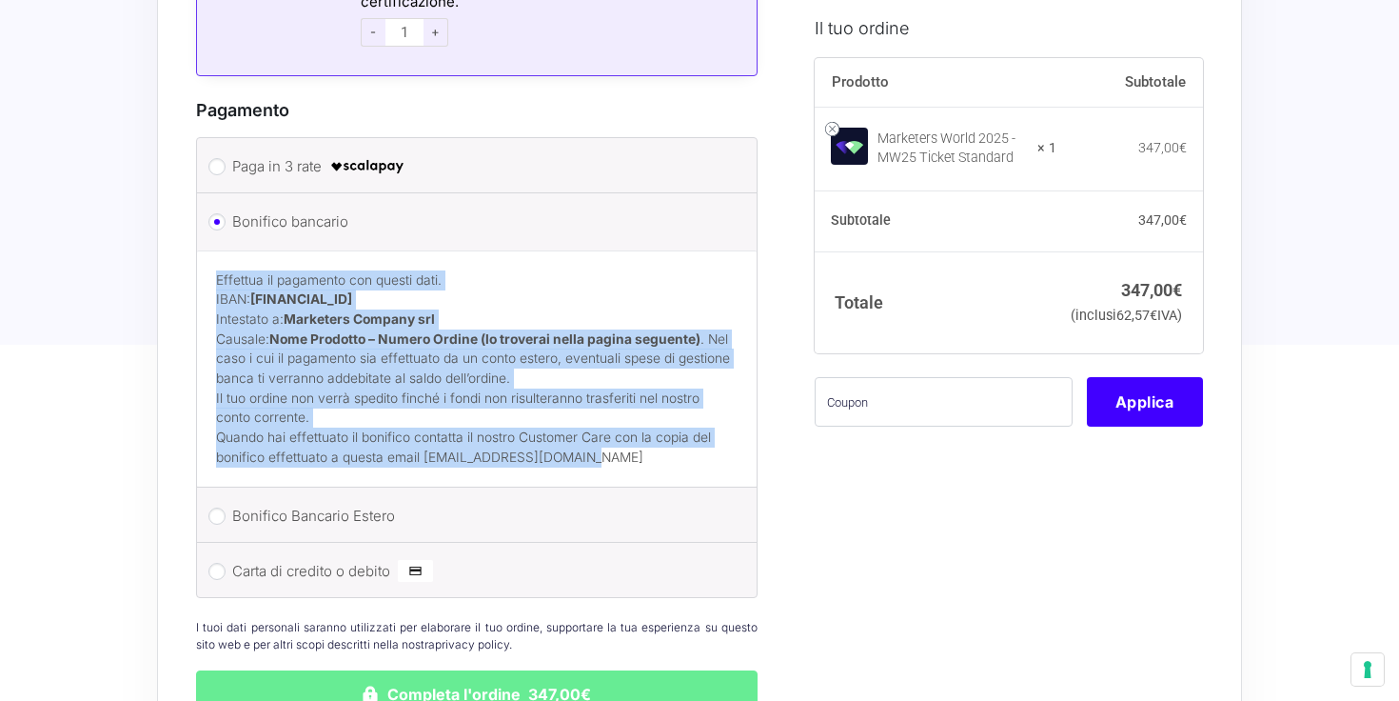
click at [735, 456] on div "Effettua il pagamento con questi dati. IBAN: IT60T0200832650000104617588 Intest…" at bounding box center [477, 368] width 560 height 236
click at [681, 391] on p "Il tuo ordine non verrà spedito finché i fondi non risulteranno trasferiti nel …" at bounding box center [477, 407] width 522 height 39
